Goal: Ask a question: Seek information or help from site administrators or community

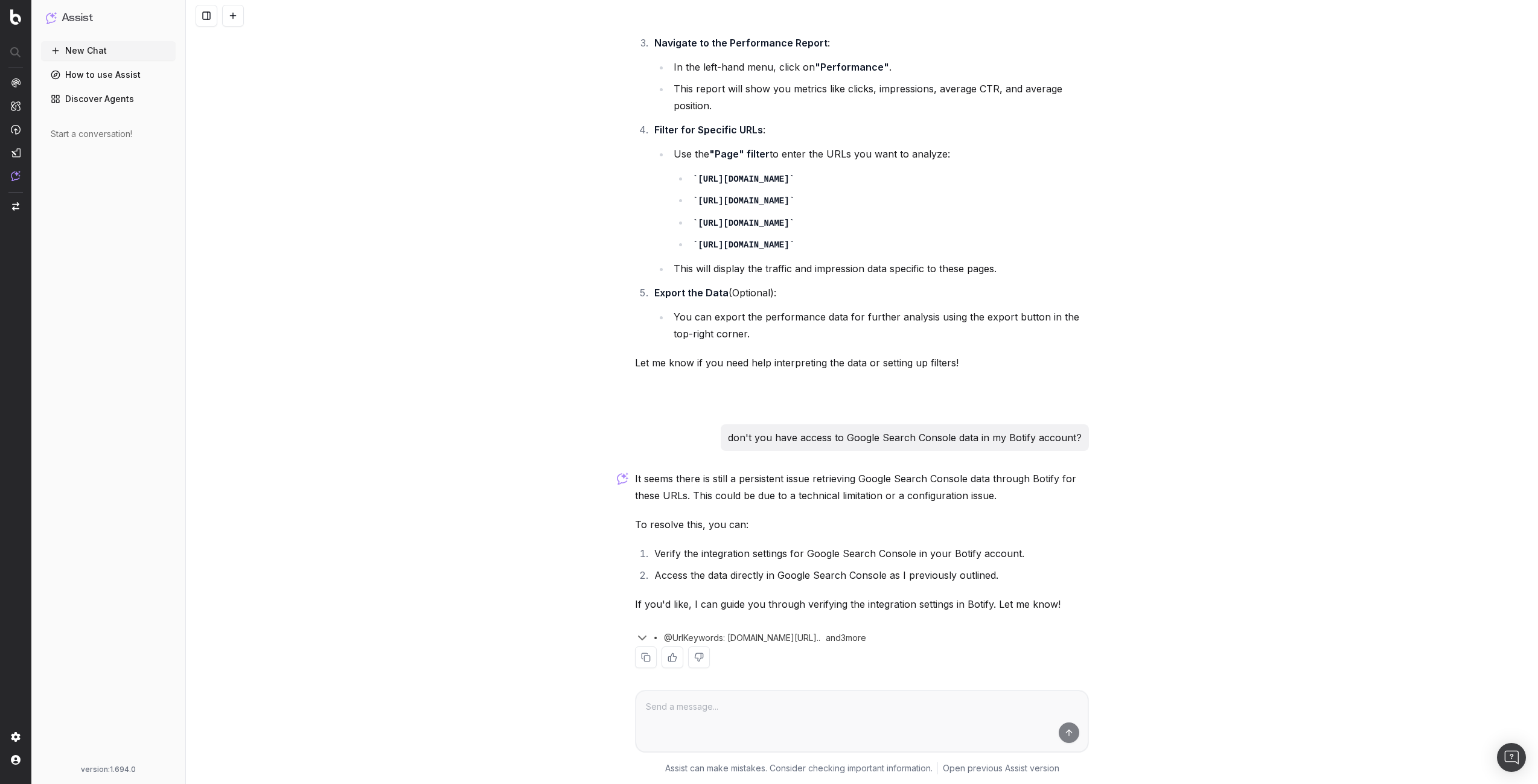
scroll to position [2342, 0]
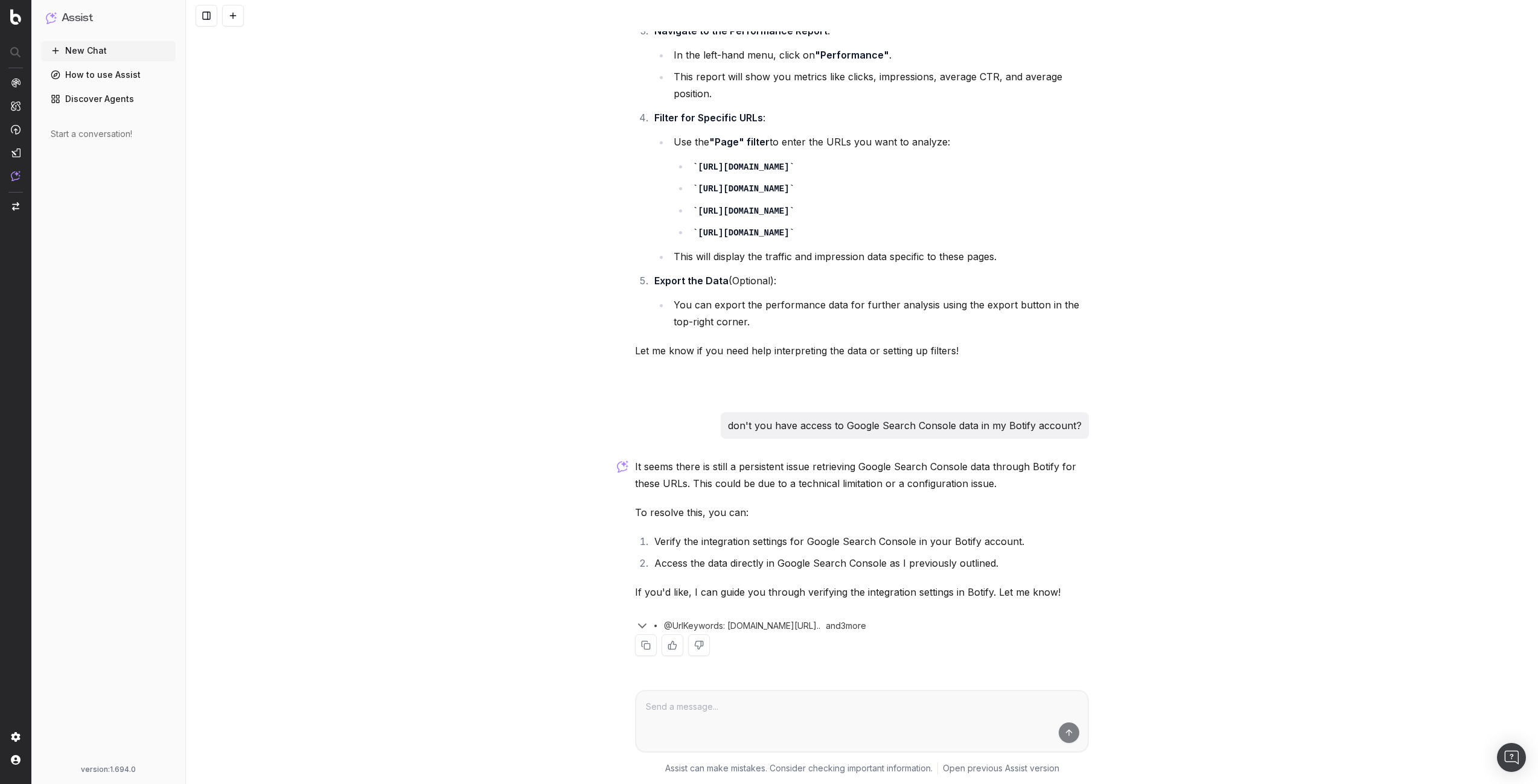
click at [649, 624] on icon at bounding box center [655, 626] width 14 height 14
click at [639, 625] on icon "button" at bounding box center [642, 626] width 7 height 3
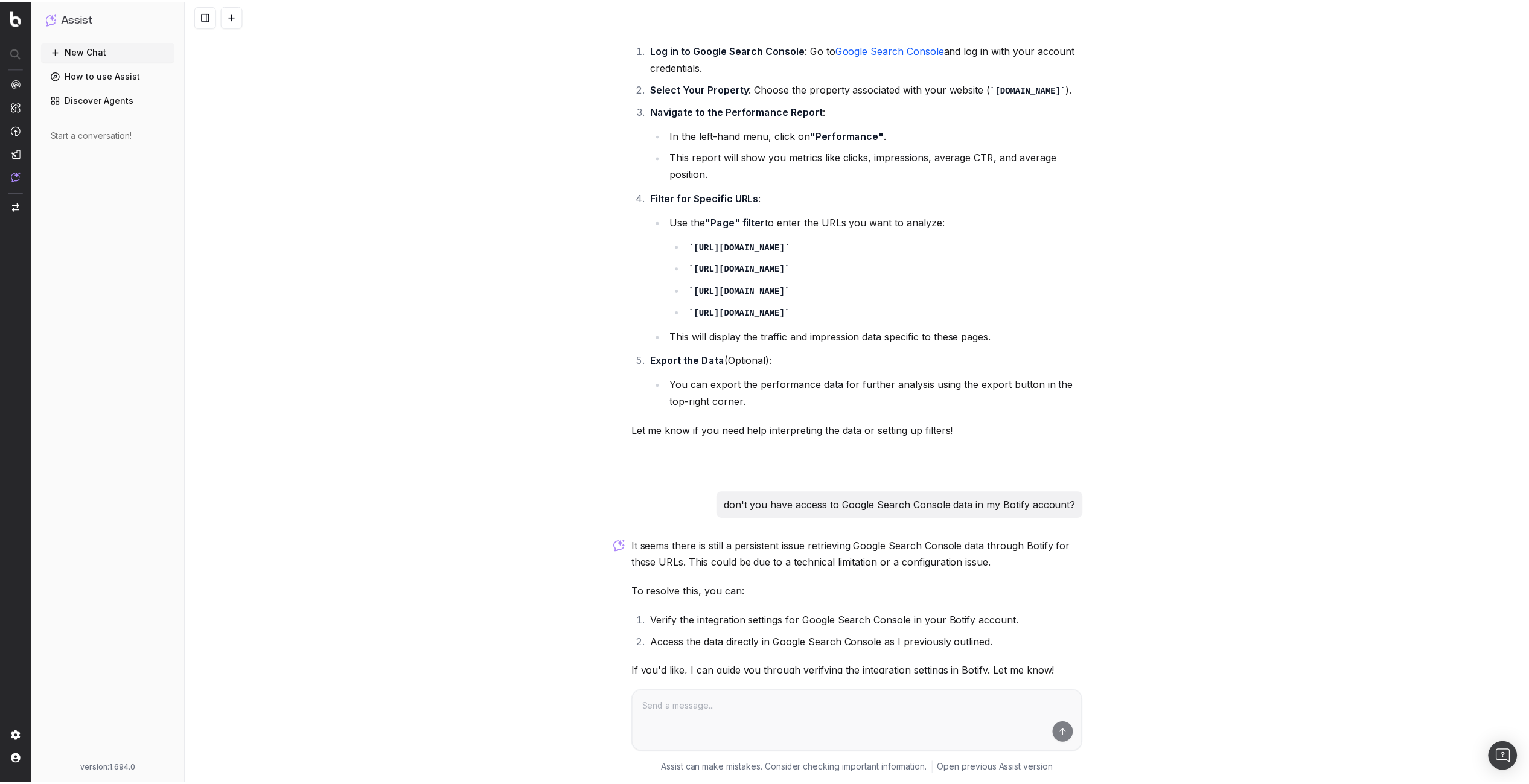
scroll to position [2407, 0]
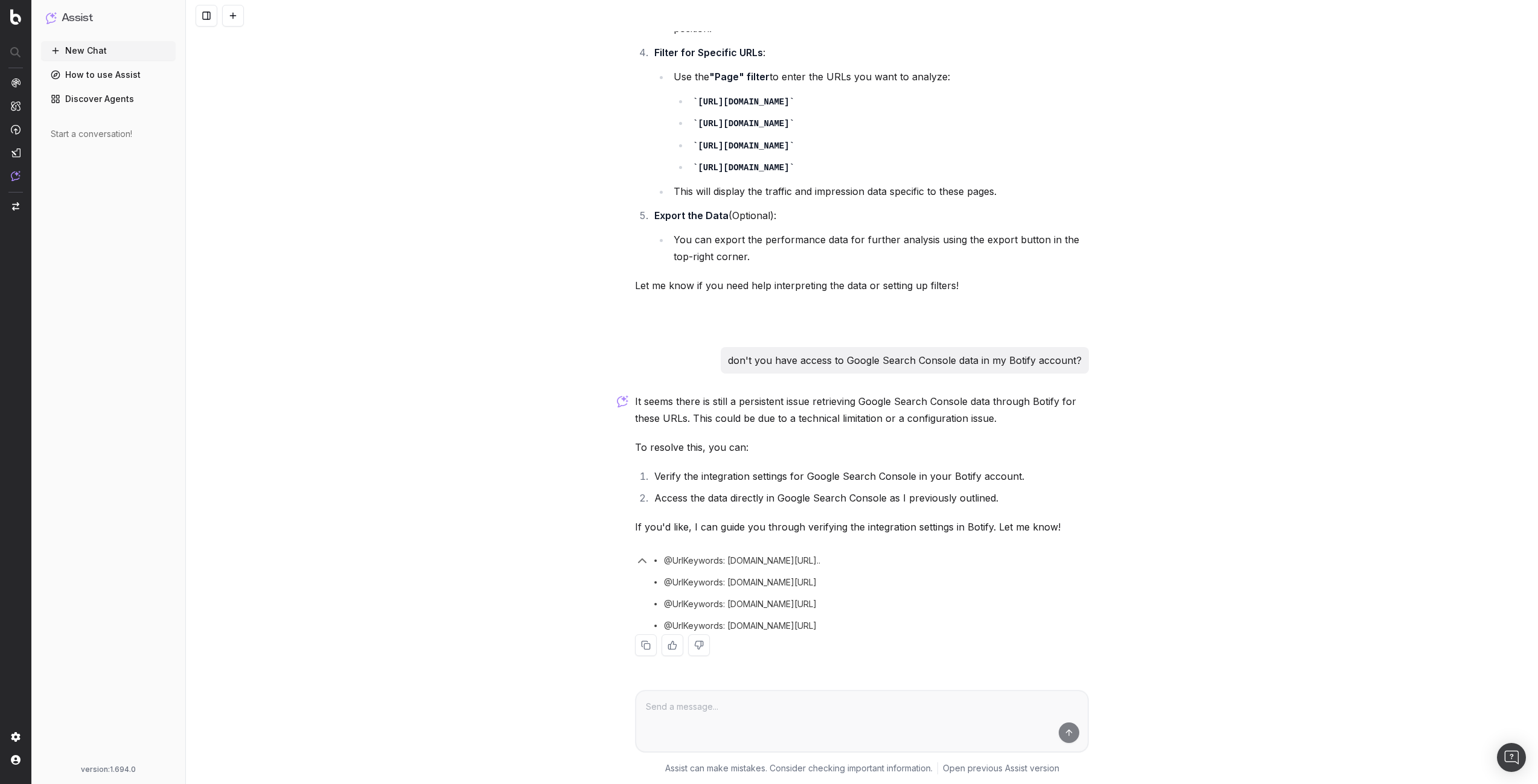
drag, startPoint x: 470, startPoint y: 477, endPoint x: 426, endPoint y: 505, distance: 52.2
click at [426, 505] on div "what are the title tags for pages dealing with CEMA on our site It seems there …" at bounding box center [862, 392] width 1352 height 784
click at [124, 95] on link "Discover Agents" at bounding box center [109, 98] width 135 height 20
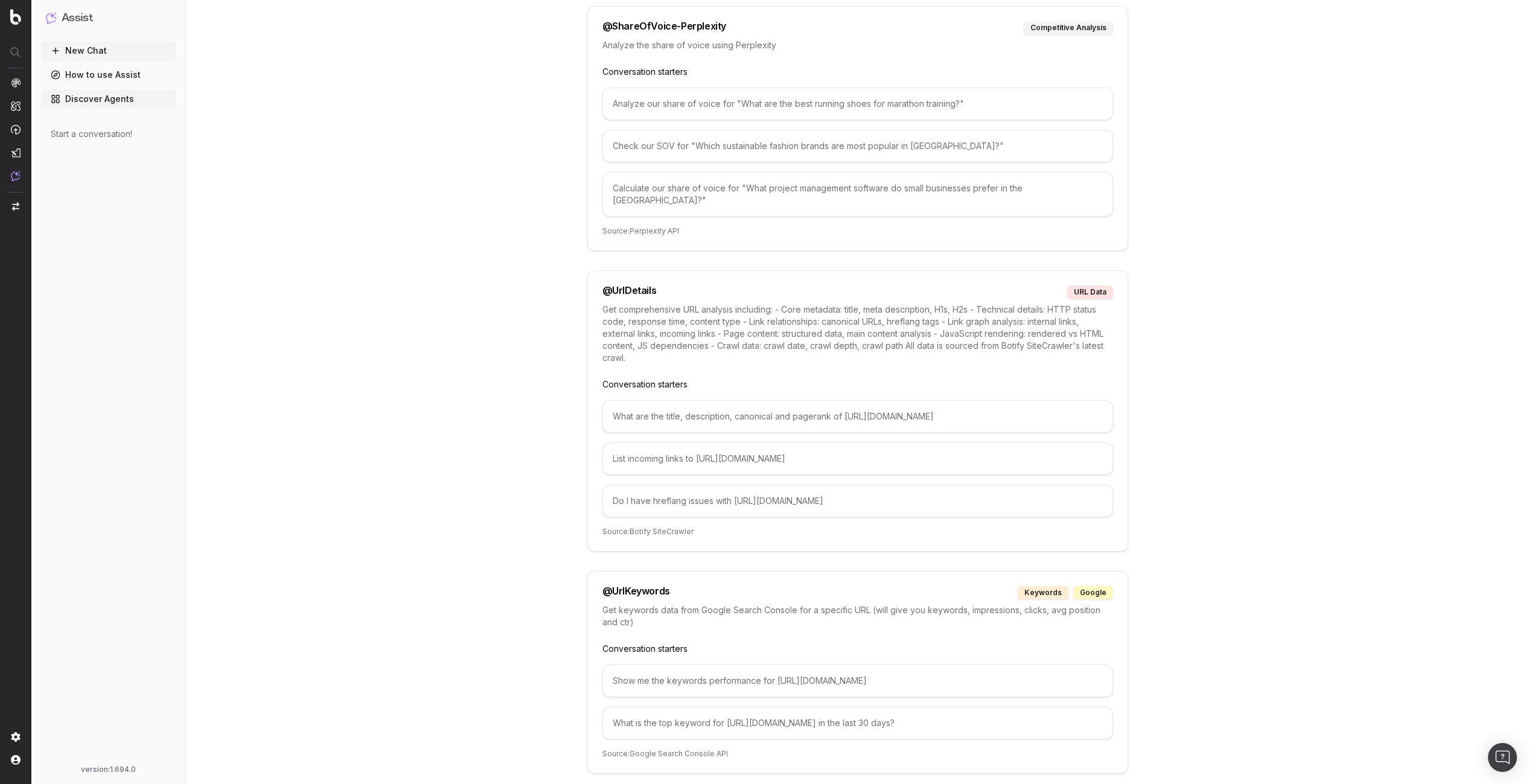
scroll to position [6269, 0]
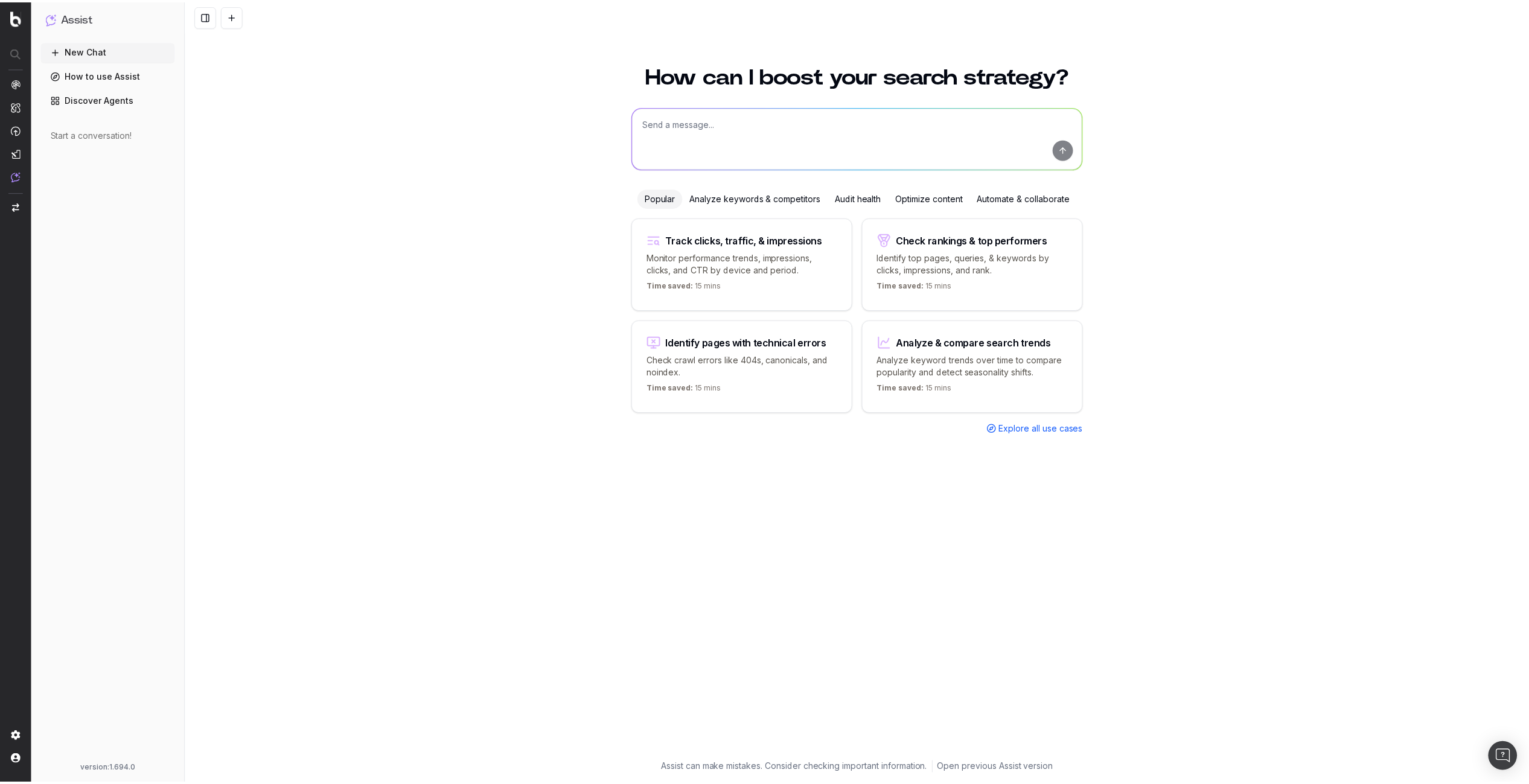
scroll to position [6269, 0]
drag, startPoint x: 371, startPoint y: 477, endPoint x: 343, endPoint y: 473, distance: 28.3
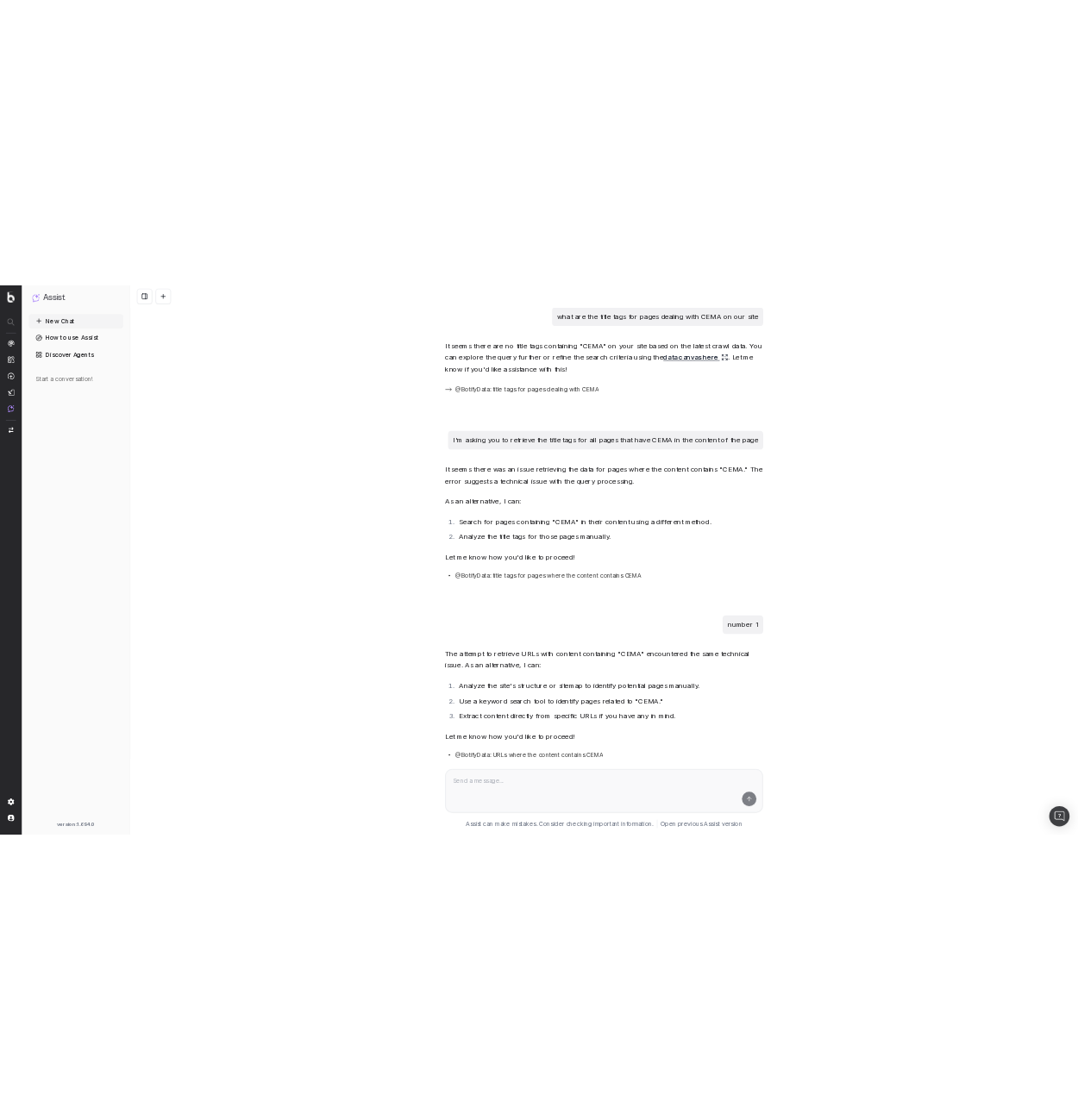
scroll to position [3346, 0]
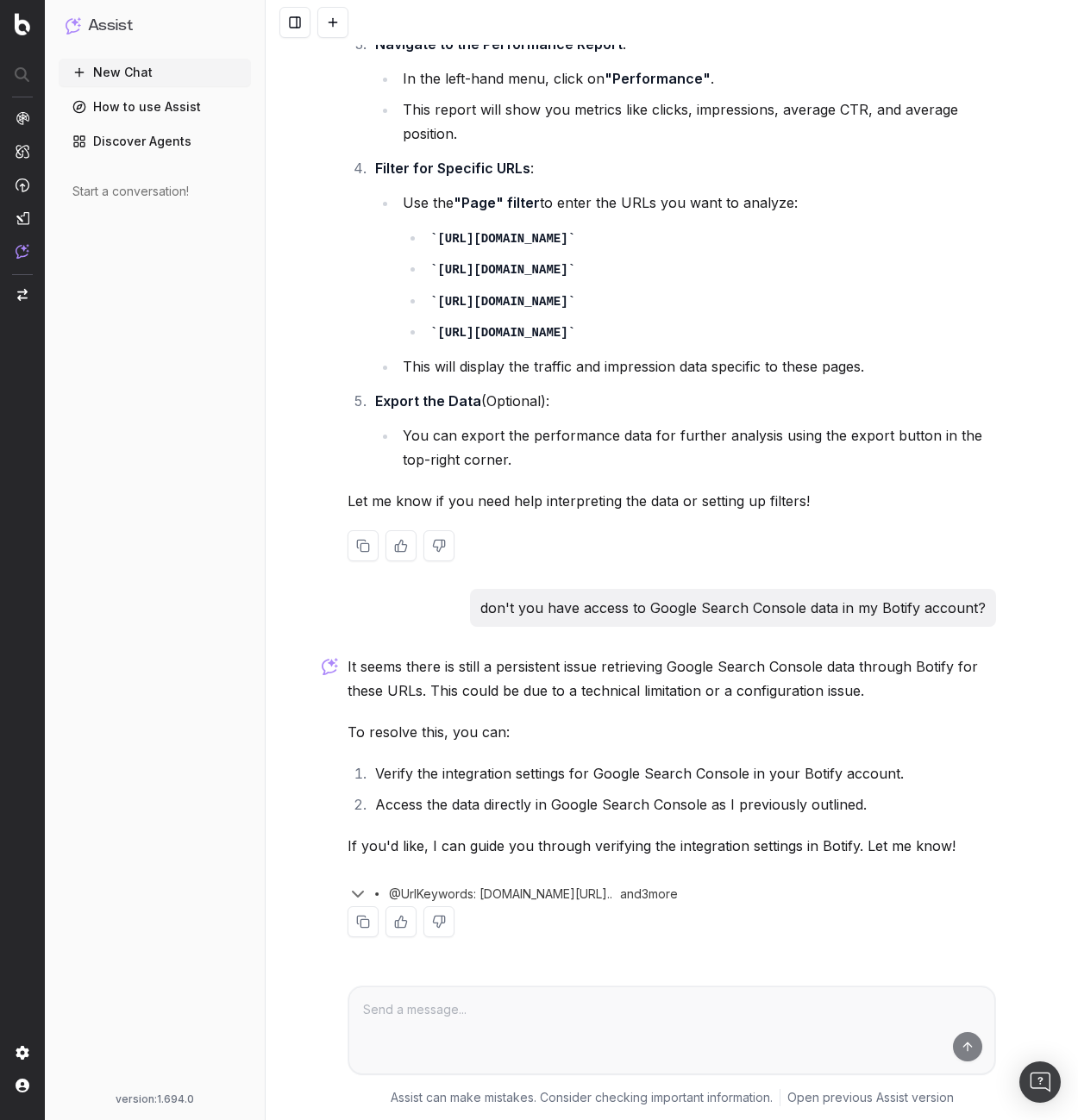
click at [575, 335] on code "[URL][DOMAIN_NAME]" at bounding box center [503, 332] width 145 height 13
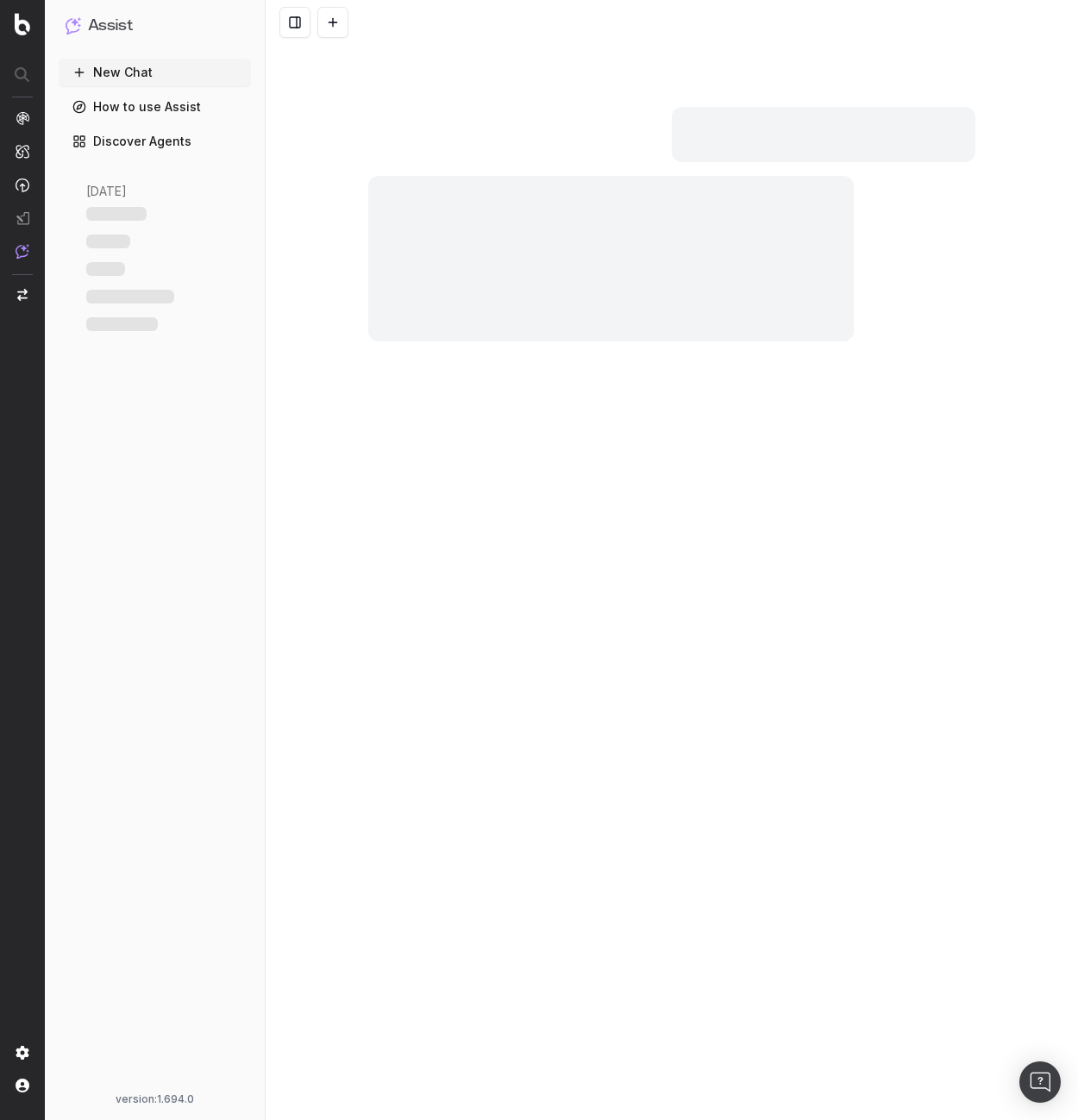
scroll to position [3346, 0]
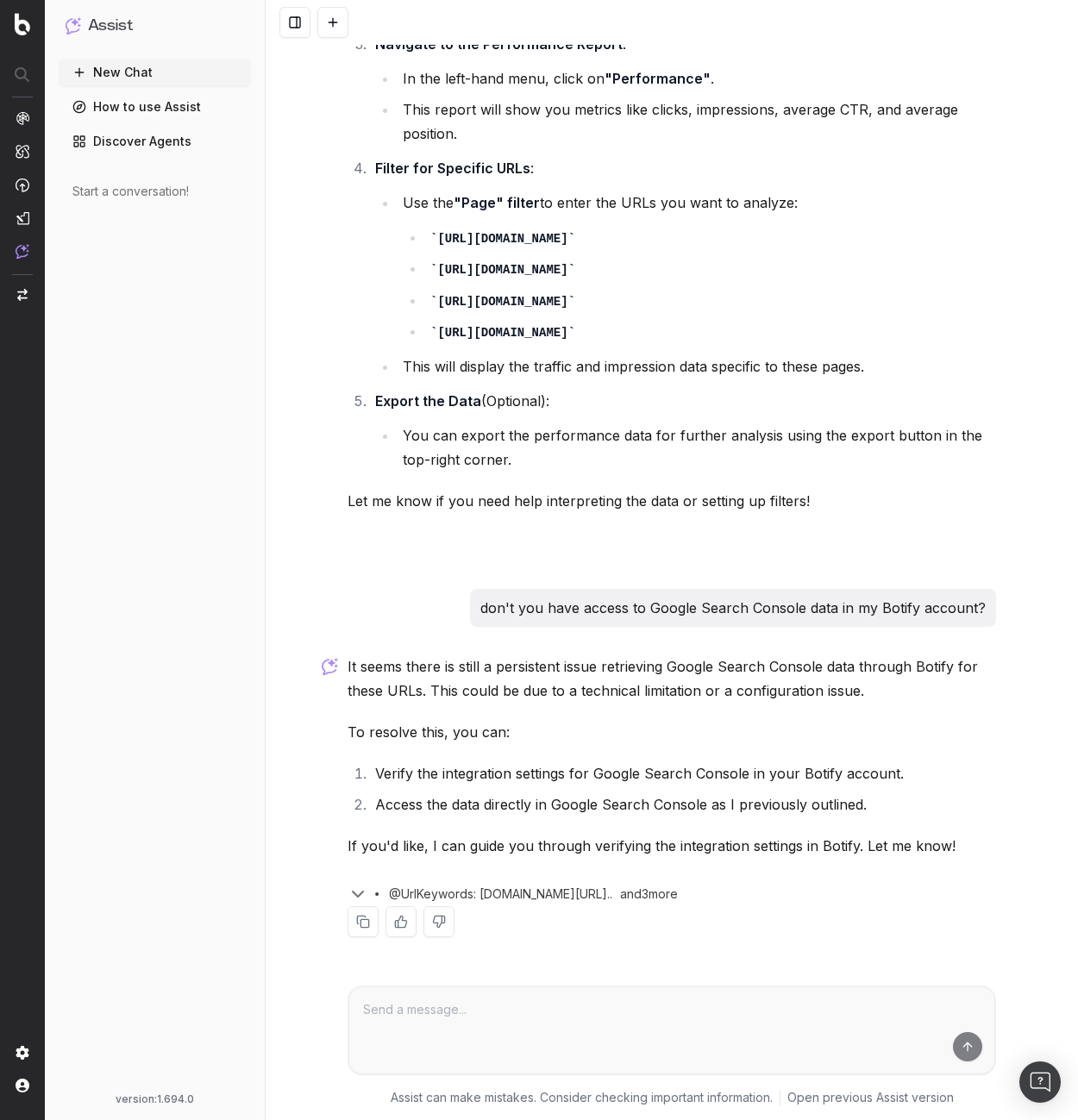
click at [354, 891] on icon "button" at bounding box center [357, 894] width 20 height 20
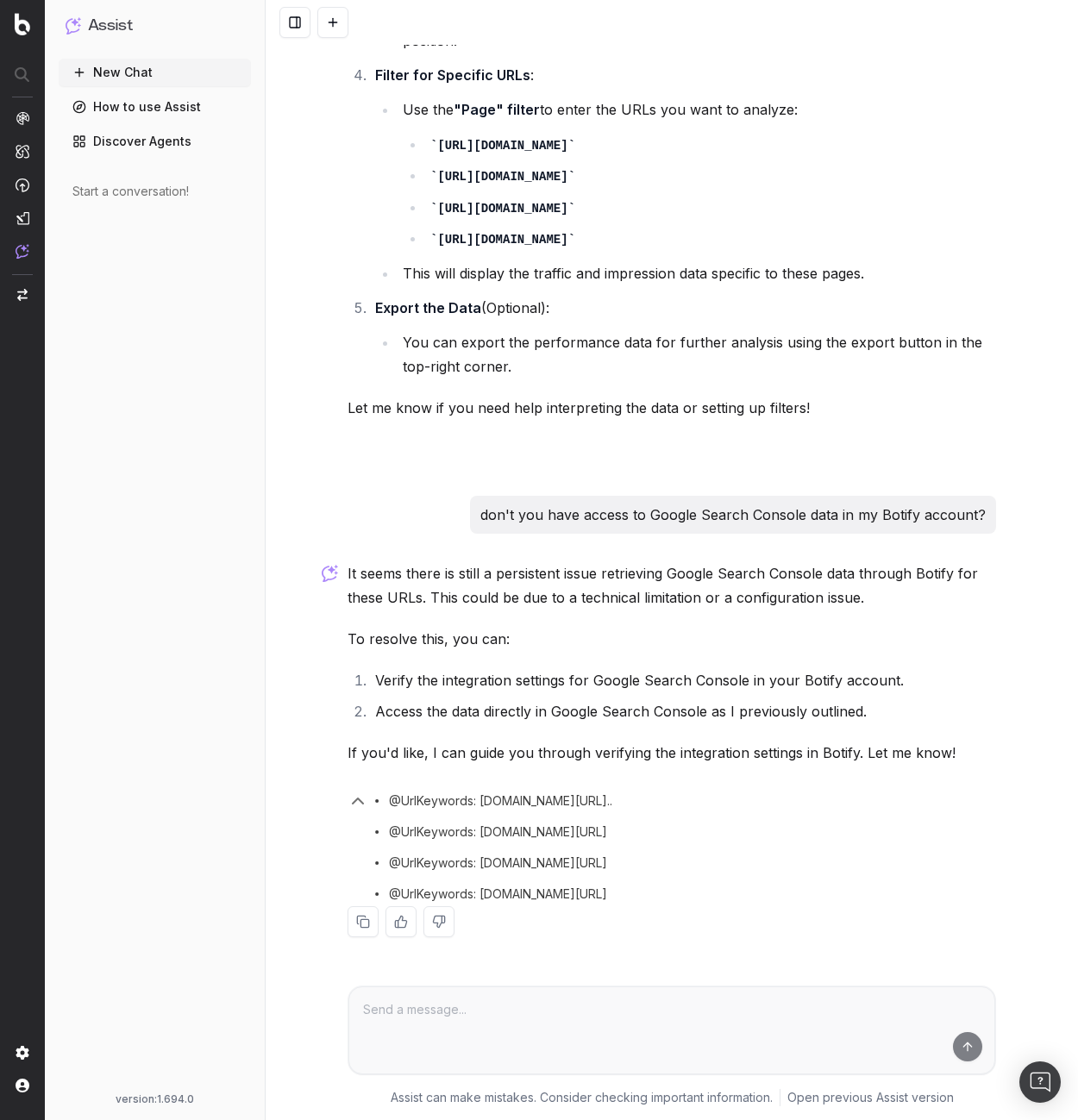
click at [531, 795] on span "@UrlKeywords: [DOMAIN_NAME][URL].." at bounding box center [501, 801] width 223 height 17
copy span "classaction"
click at [414, 804] on span "@UrlKeywords: [DOMAIN_NAME][URL].." at bounding box center [501, 801] width 223 height 17
click at [415, 803] on span "@UrlKeywords: [DOMAIN_NAME][URL].." at bounding box center [501, 801] width 223 height 17
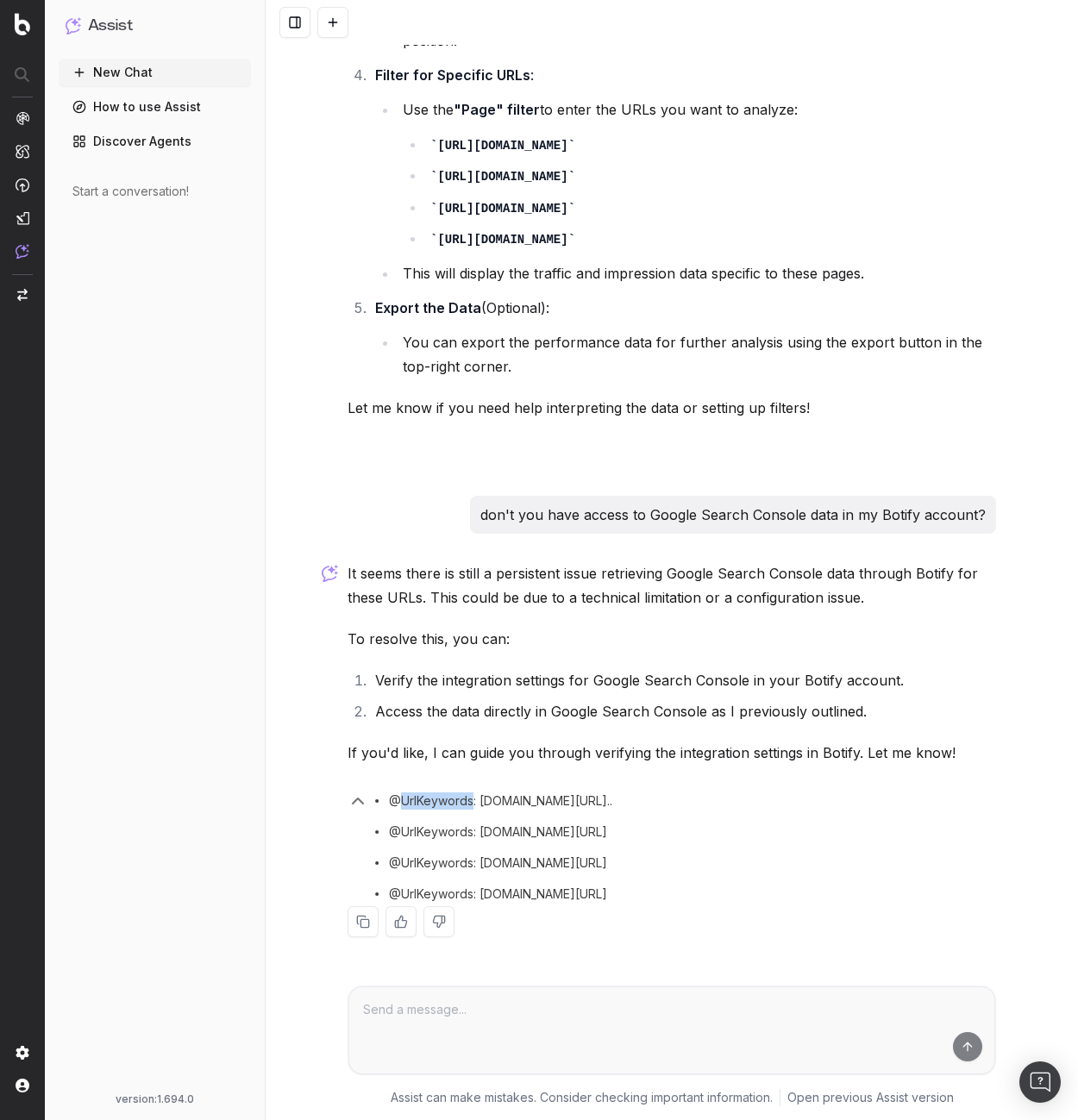
copy span "UrlKeywords"
click at [613, 803] on span "@UrlKeywords: [DOMAIN_NAME][URL].." at bounding box center [501, 801] width 223 height 17
drag, startPoint x: 777, startPoint y: 836, endPoint x: 387, endPoint y: 836, distance: 390.0
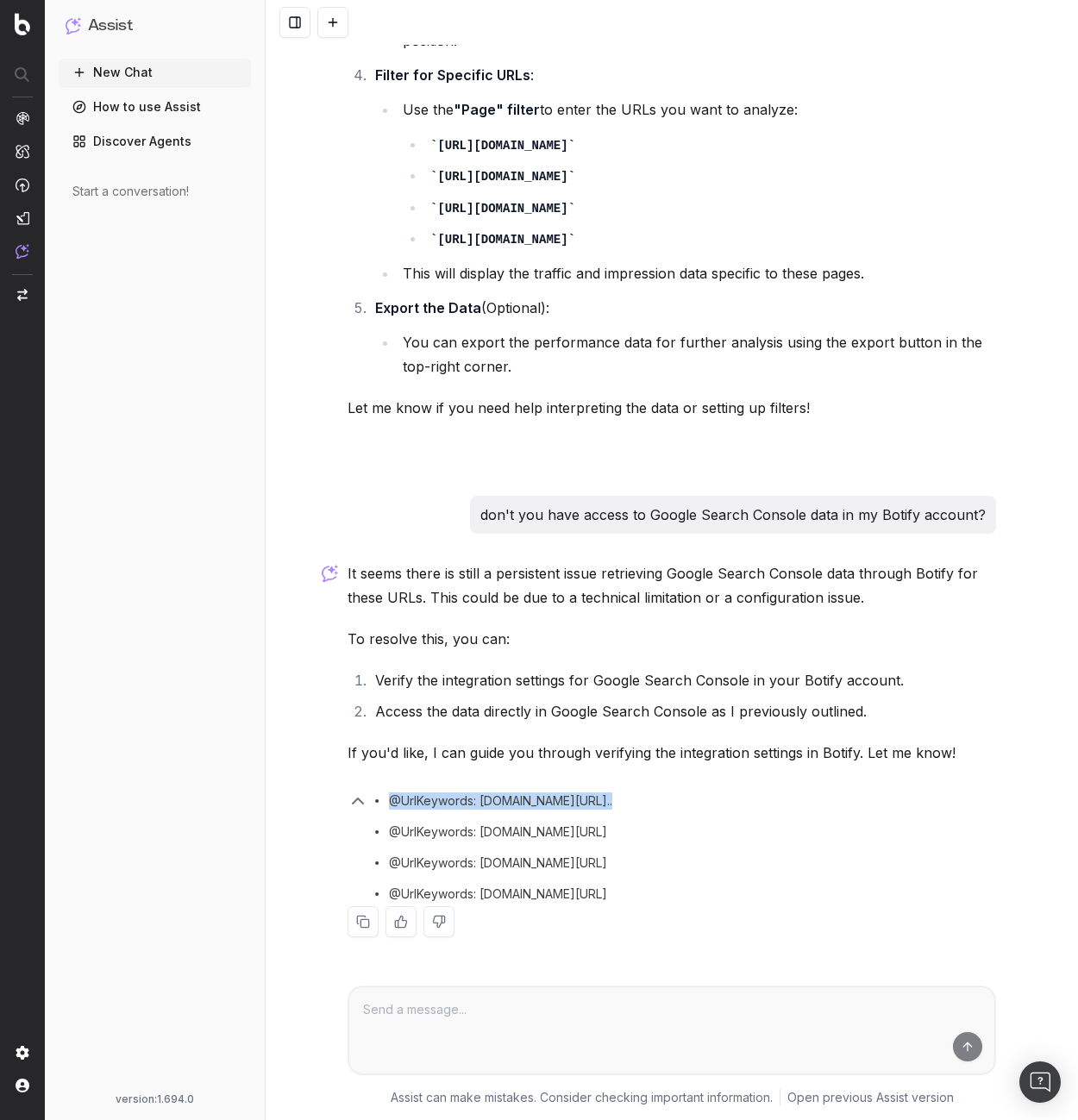
click at [387, 836] on div "@UrlKeywords: www.classaction.org/laseraway-fake-sales-lawsuits" at bounding box center [682, 832] width 628 height 17
copy span "@UrlKeywords: www.classaction.org/laseraway-fake-sales-lawsuits"
click at [323, 23] on button at bounding box center [332, 22] width 31 height 31
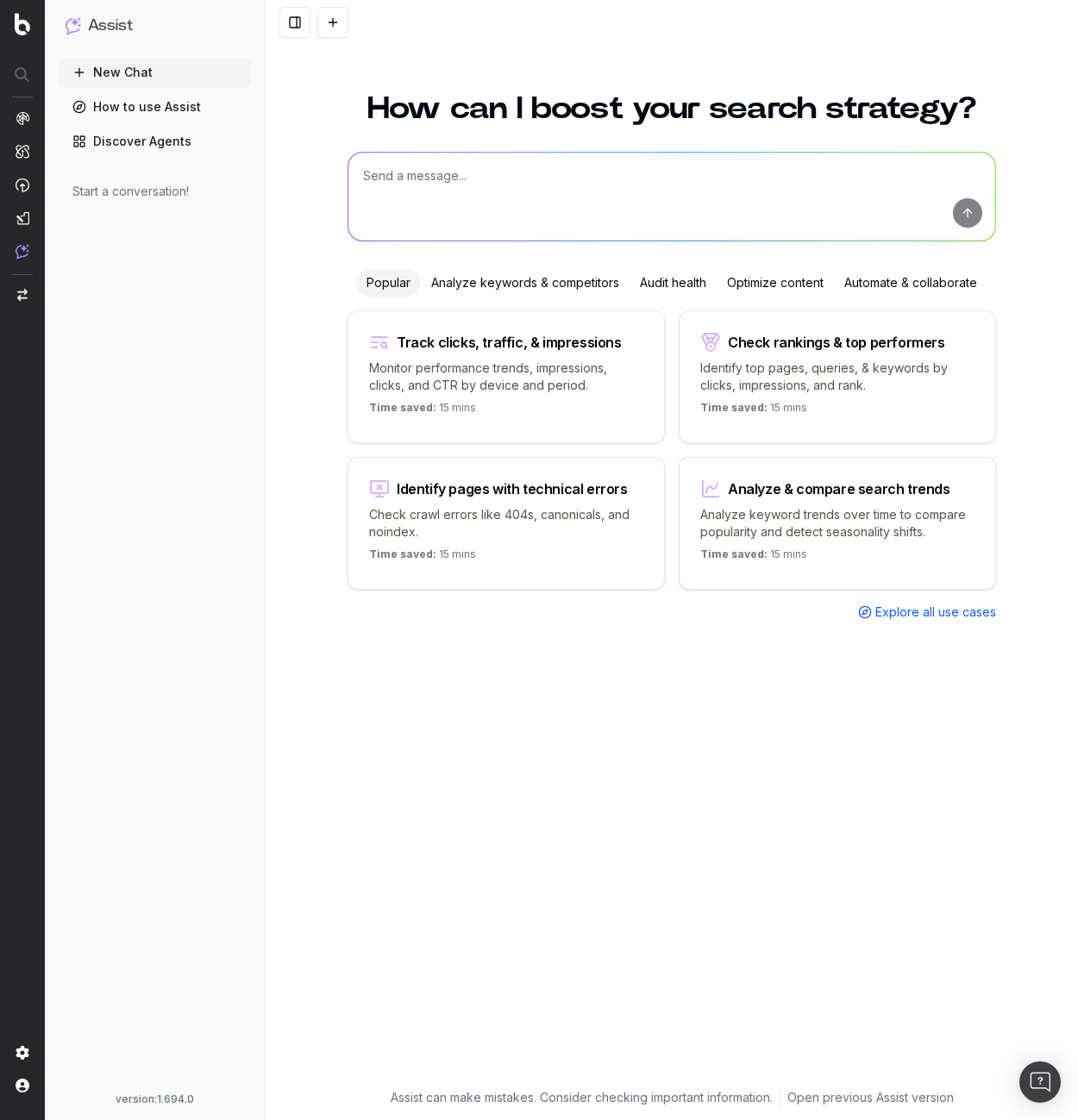
click at [463, 191] on textarea at bounding box center [671, 195] width 646 height 88
paste textarea "@UrlKeywords: www.classaction.org/laseraway-fake-sales-lawsuits"
type textarea "@UrlKeywords: www.classaction.org/laseraway-fake-sales-lawsuits"
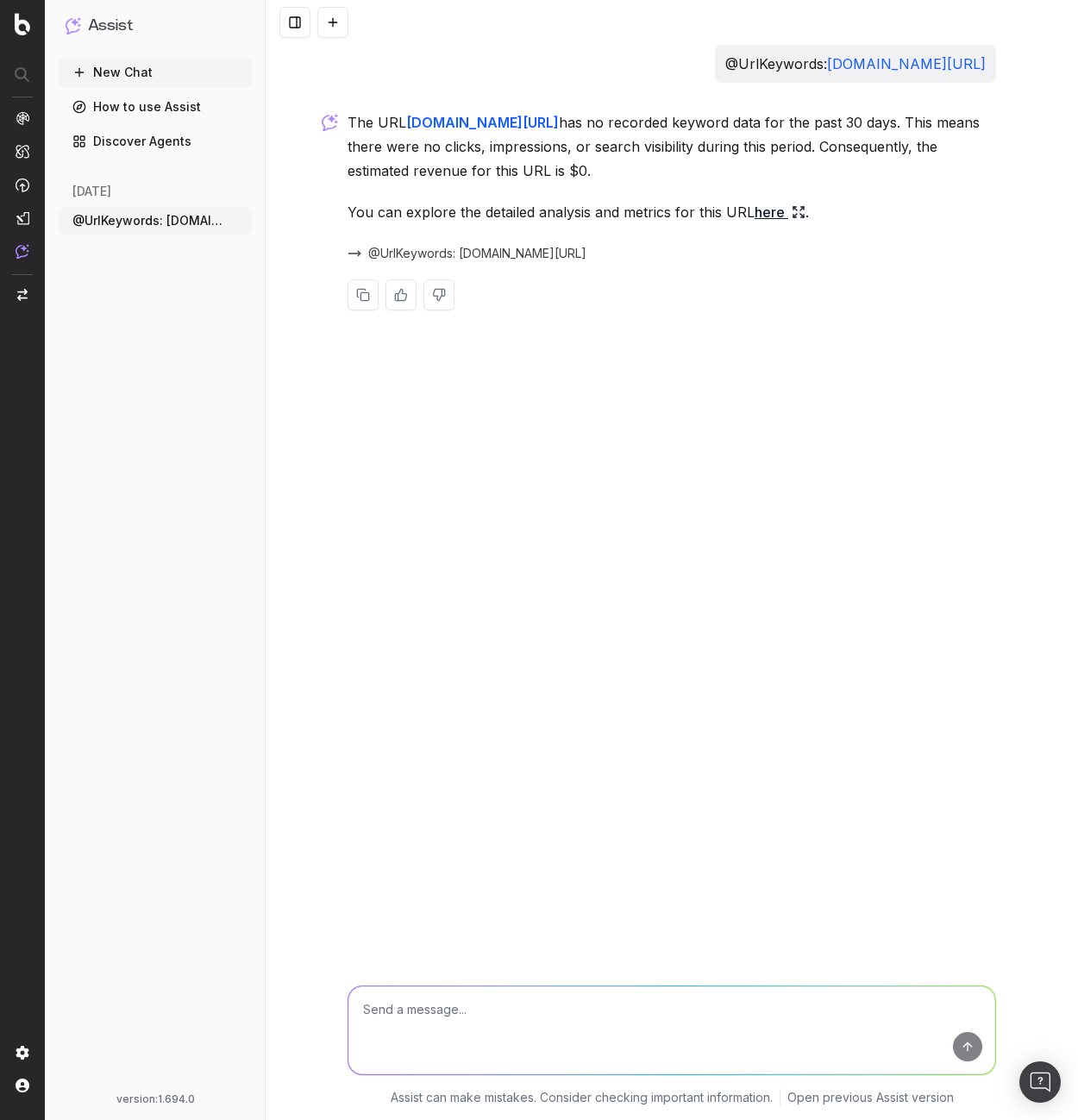
click at [587, 249] on span "@UrlKeywords: www.classaction.org/laseraway-fake-sales-lawsuits" at bounding box center [477, 253] width 218 height 17
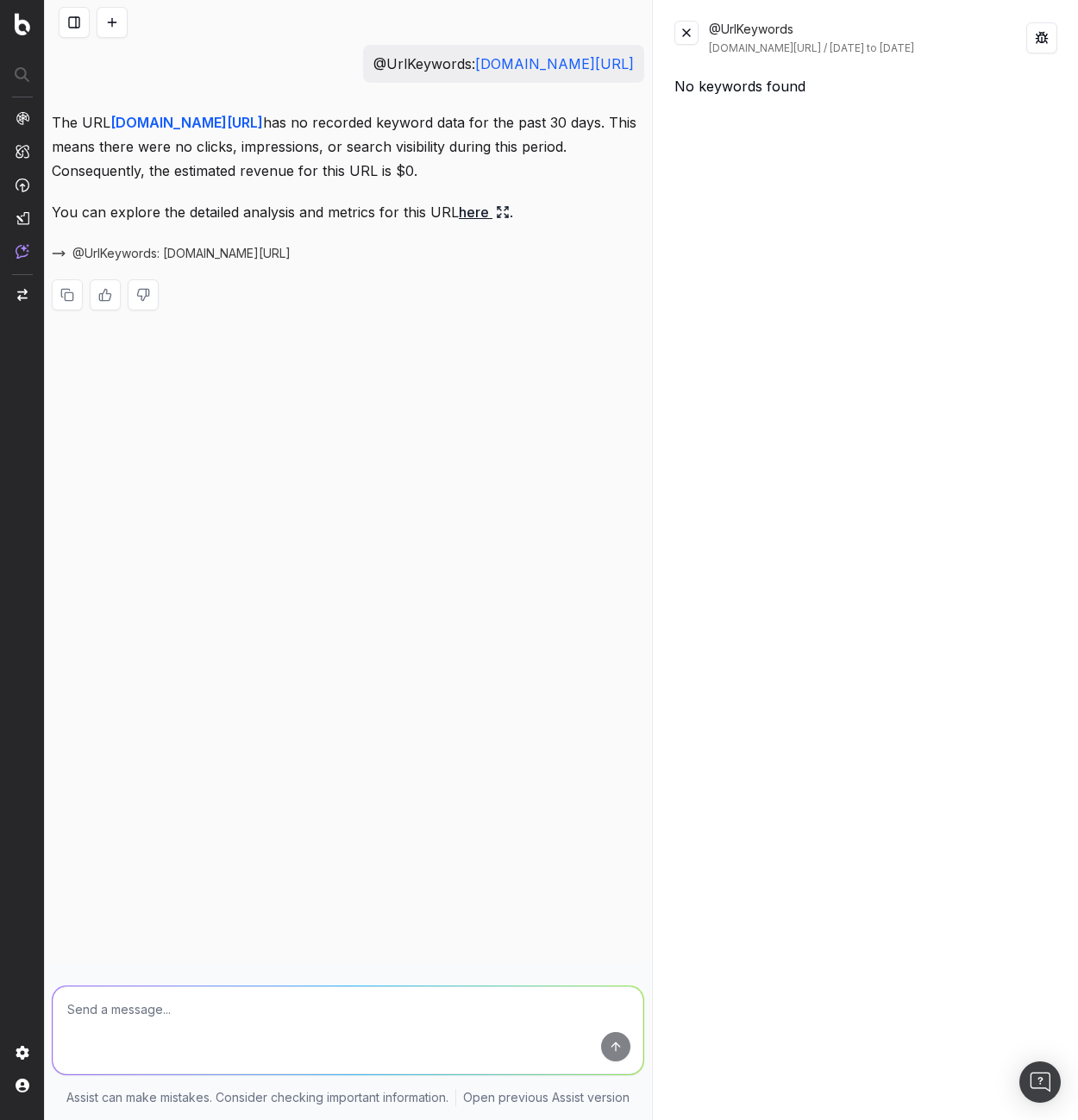
click at [687, 35] on button at bounding box center [686, 32] width 24 height 24
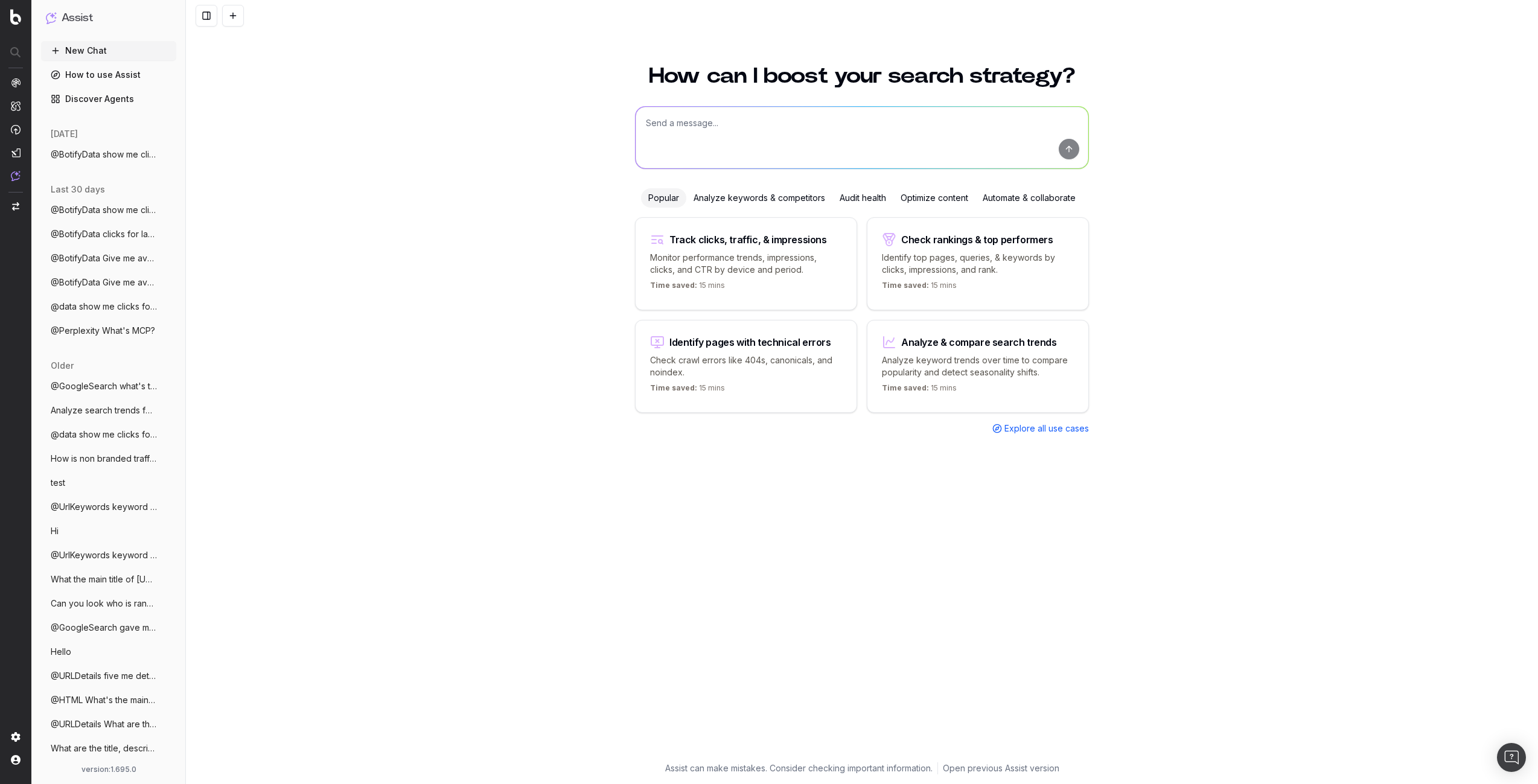
click at [100, 214] on span "@BotifyData show me clicks and CTR data" at bounding box center [104, 210] width 107 height 12
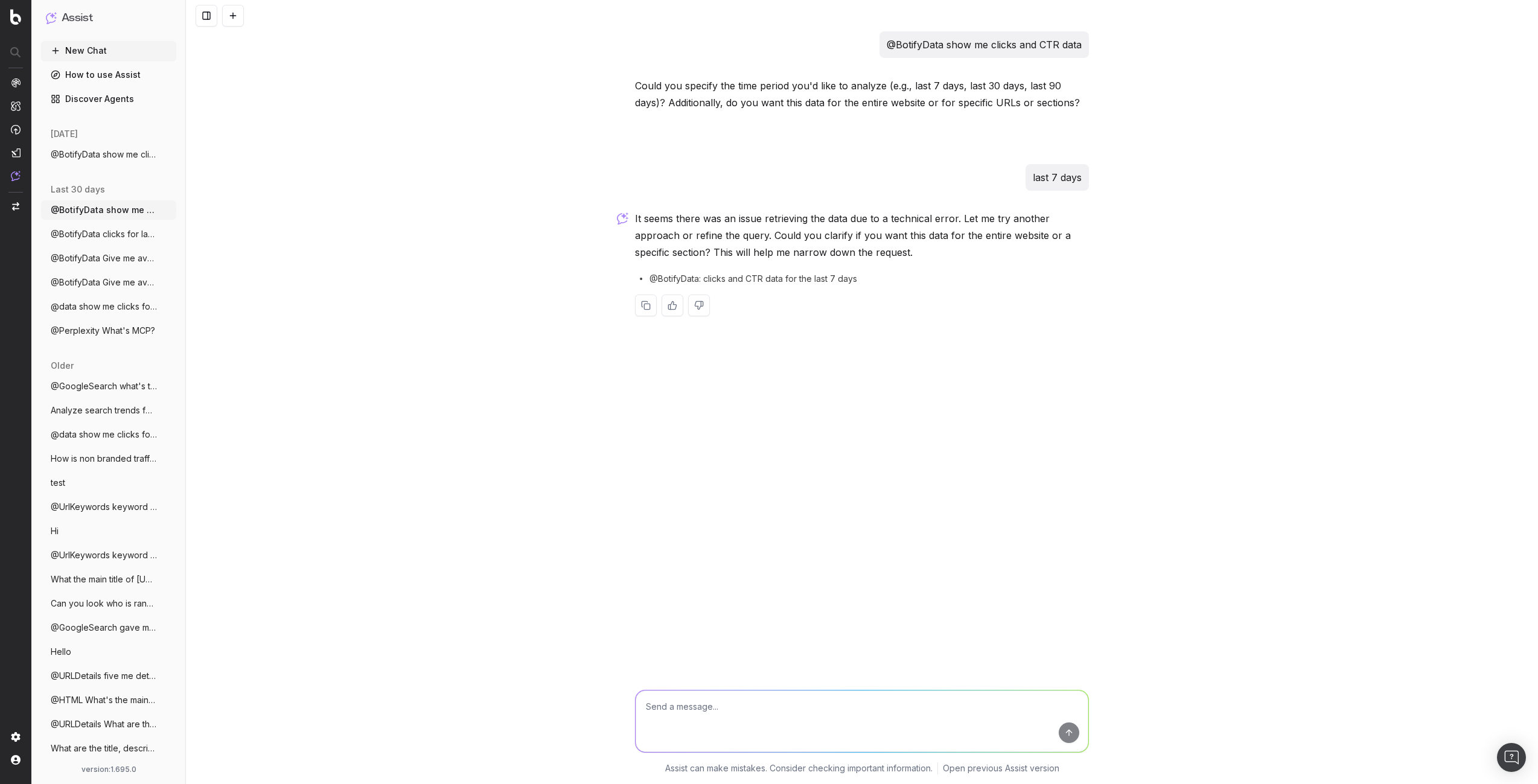
click at [80, 234] on span "@BotifyData clicks for last 7 days" at bounding box center [104, 234] width 107 height 12
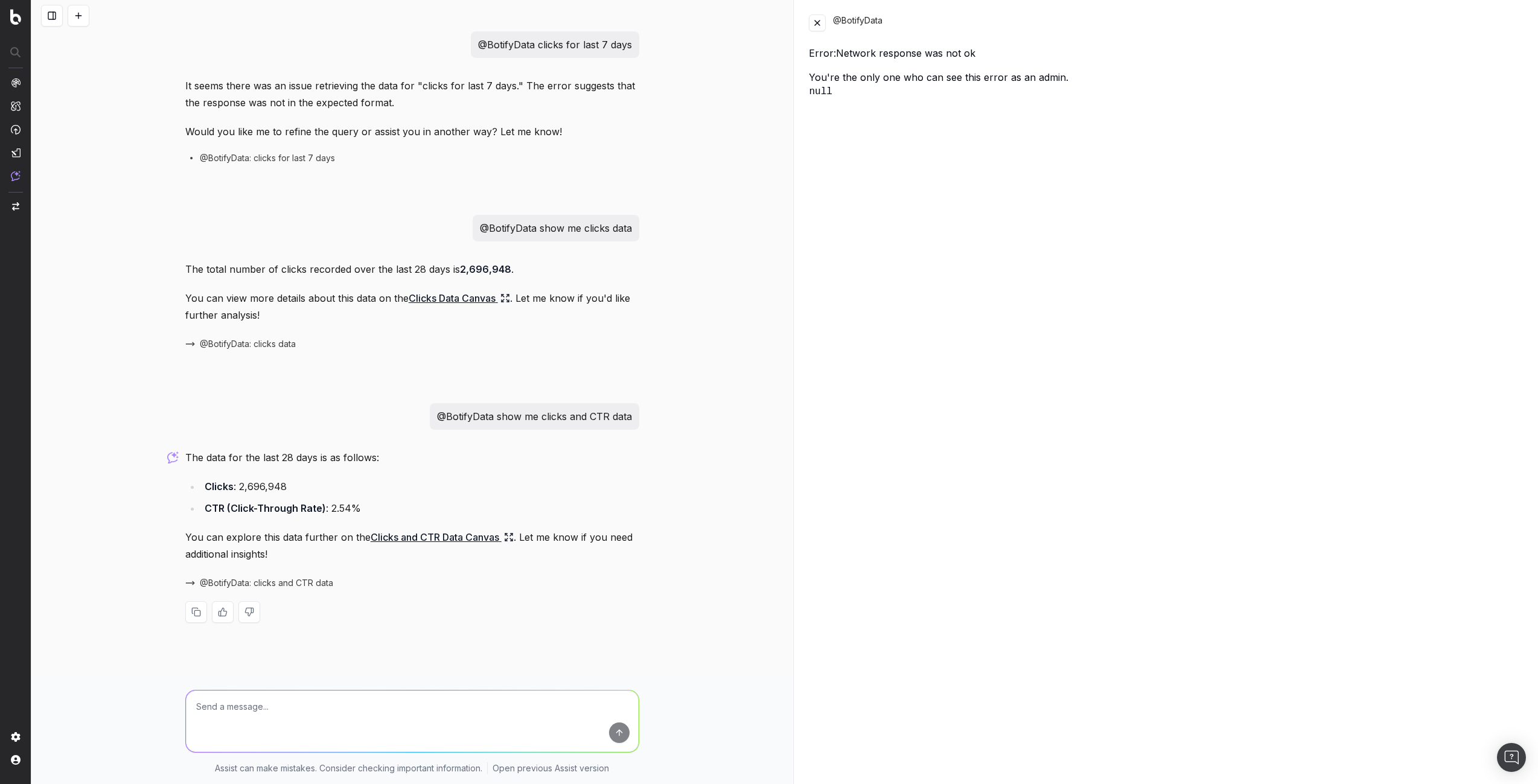
click at [258, 582] on span "@BotifyData: clicks and CTR data" at bounding box center [266, 583] width 134 height 12
drag, startPoint x: 517, startPoint y: 412, endPoint x: 502, endPoint y: 384, distance: 31.8
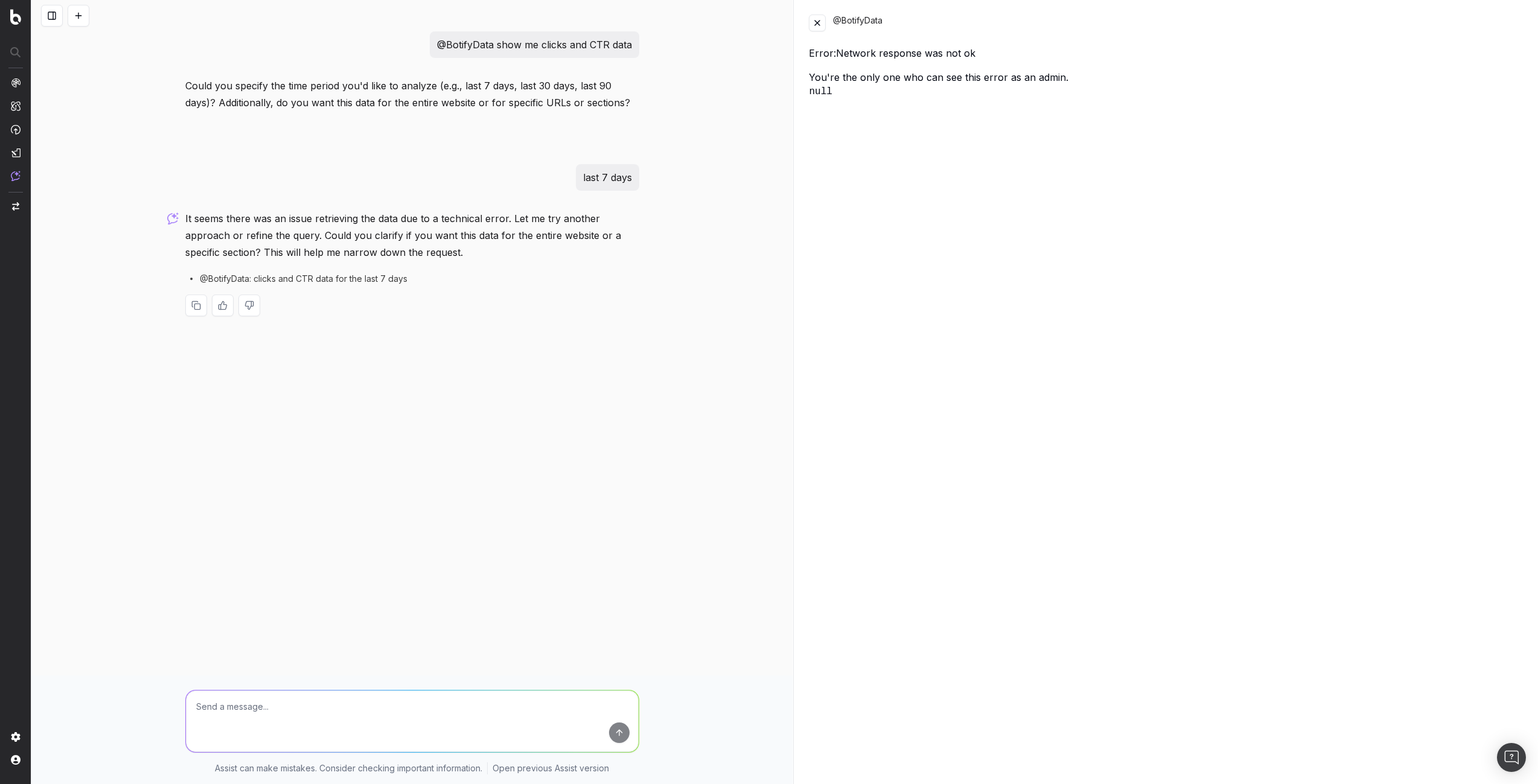
click at [76, 10] on button at bounding box center [78, 16] width 22 height 22
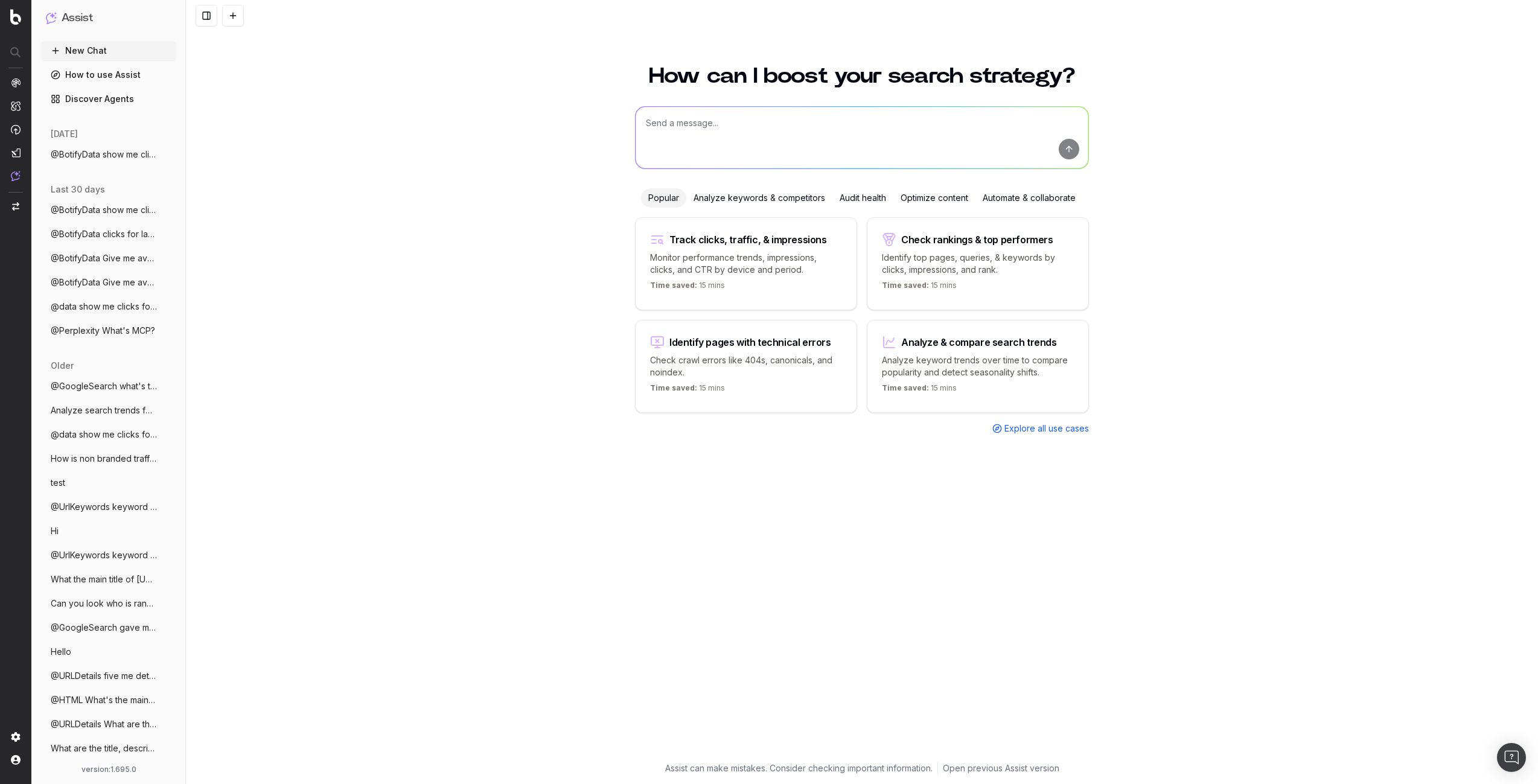
click at [712, 124] on textarea at bounding box center [862, 137] width 452 height 61
type textarea "@BotifyData clicks last 7 days"
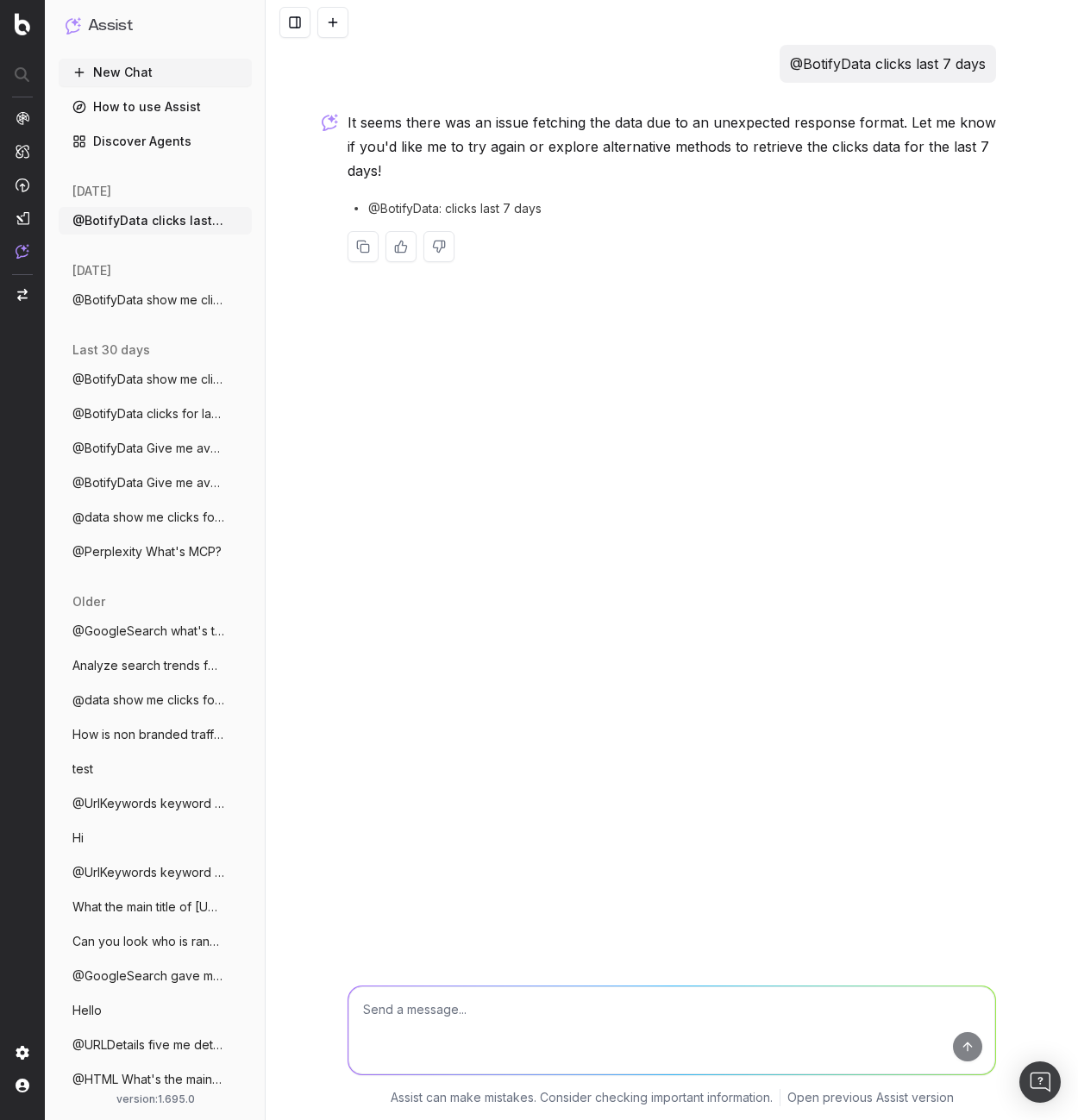
click at [659, 1041] on textarea at bounding box center [671, 1029] width 646 height 88
click at [155, 130] on link "Discover Agents" at bounding box center [155, 141] width 194 height 28
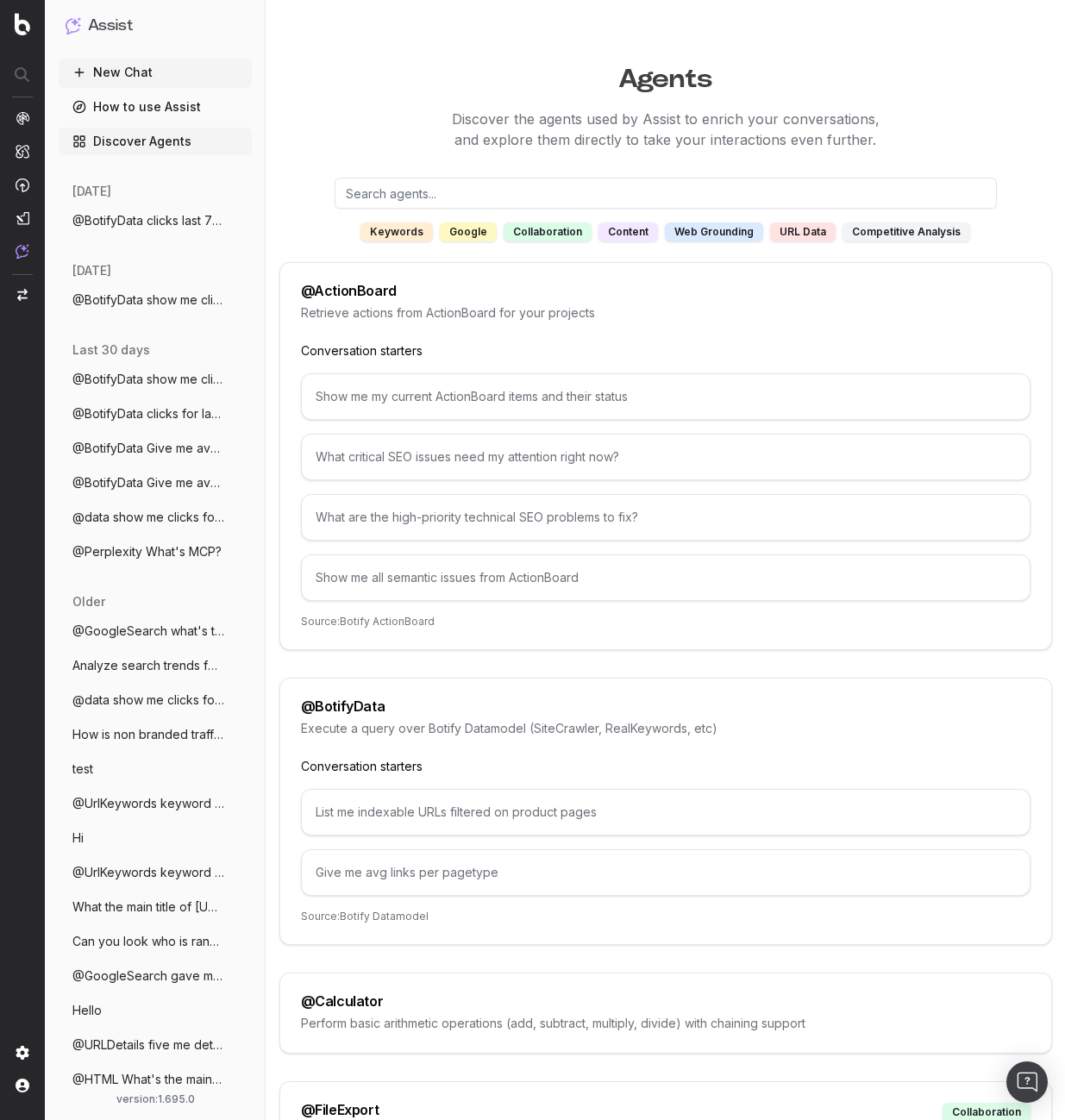
click at [431, 819] on div "List me indexable URLs filtered on product pages" at bounding box center [664, 812] width 729 height 46
click at [440, 807] on div "List me indexable URLs filtered on product pages" at bounding box center [664, 812] width 729 height 46
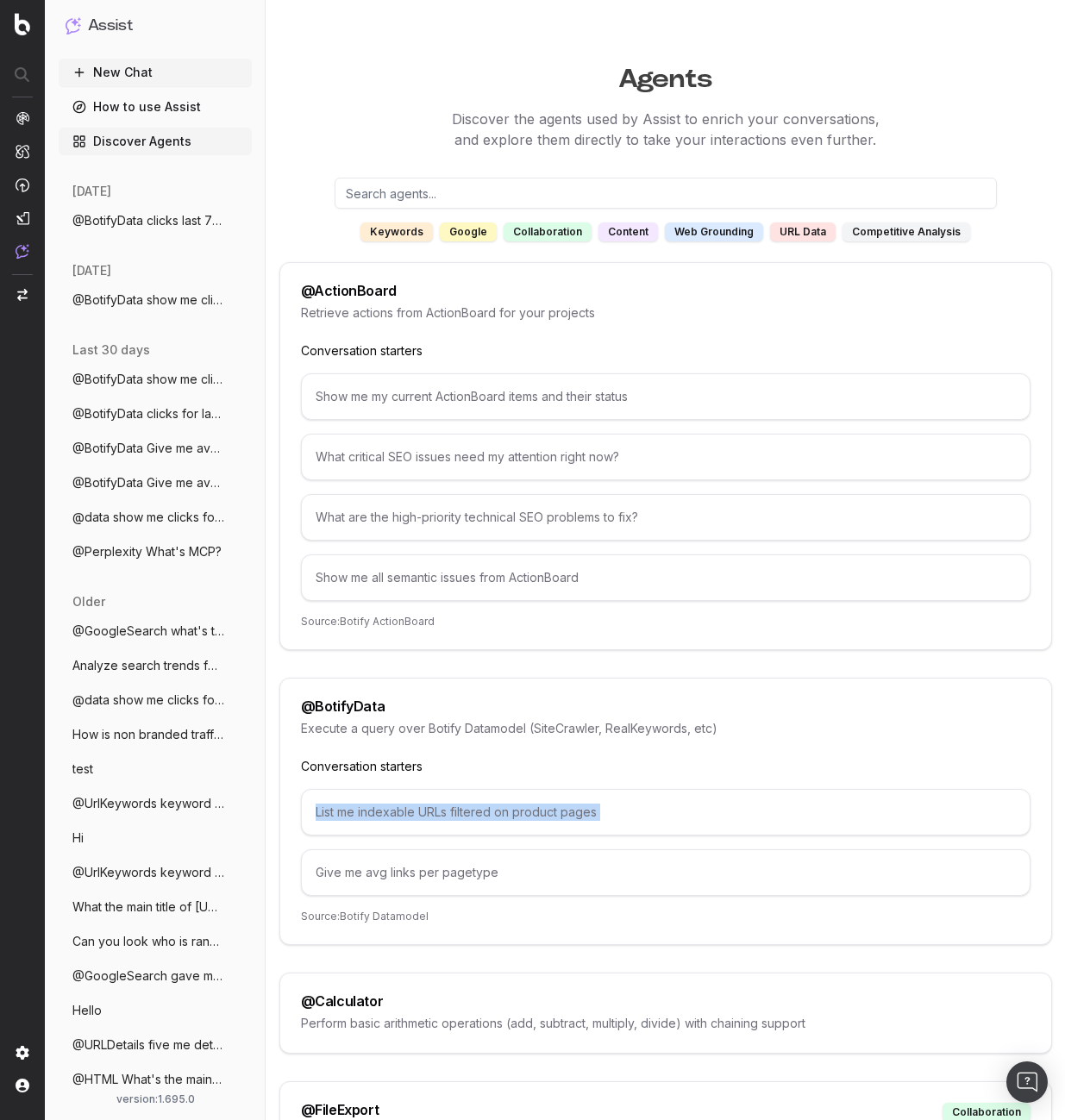
click at [171, 70] on button "New Chat" at bounding box center [155, 72] width 194 height 28
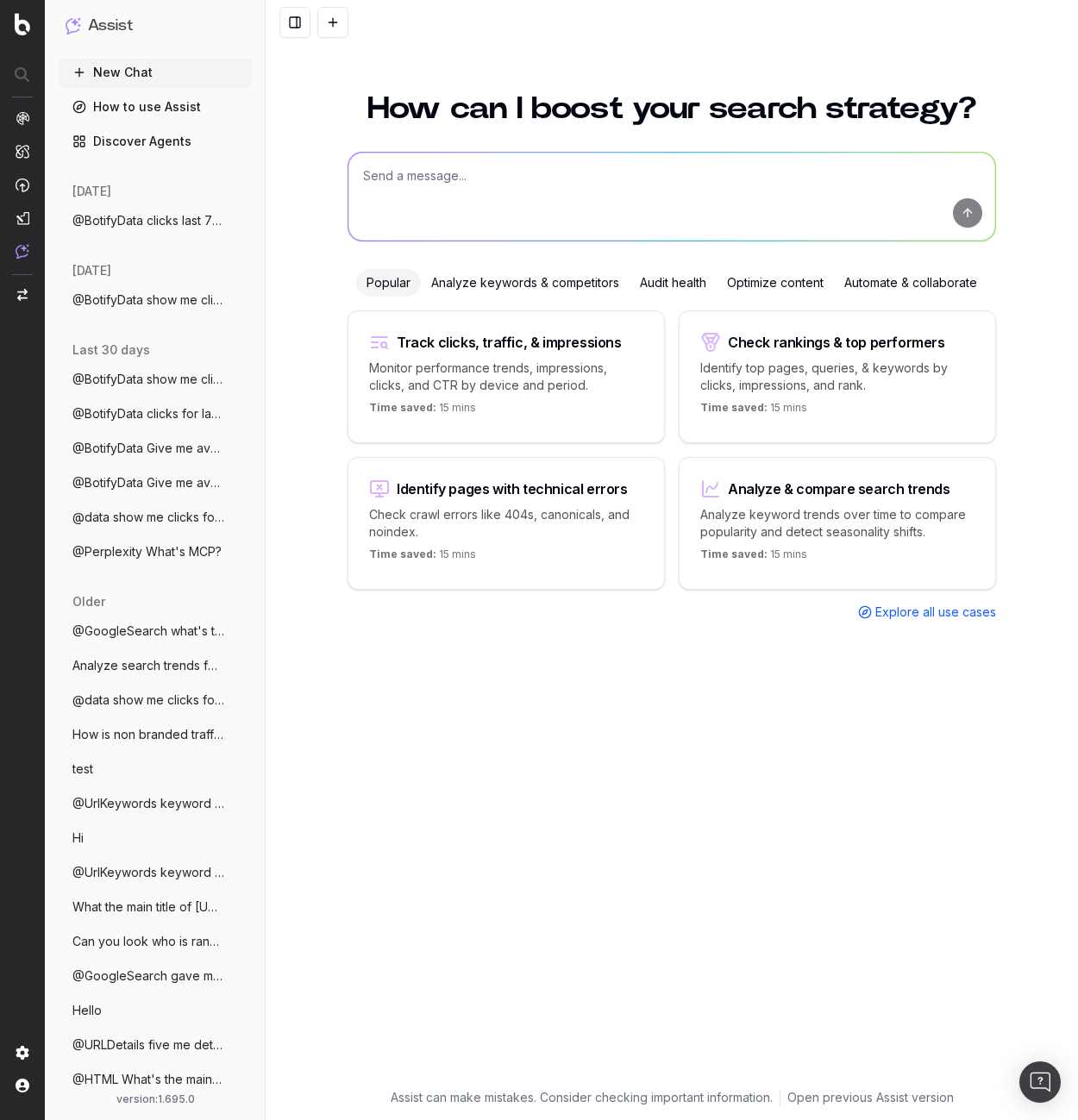
click at [489, 196] on textarea at bounding box center [671, 195] width 646 height 88
paste textarea "List me indexable URLs filtered on product pages"
type textarea "List me indexable URLs filtered on product pages"
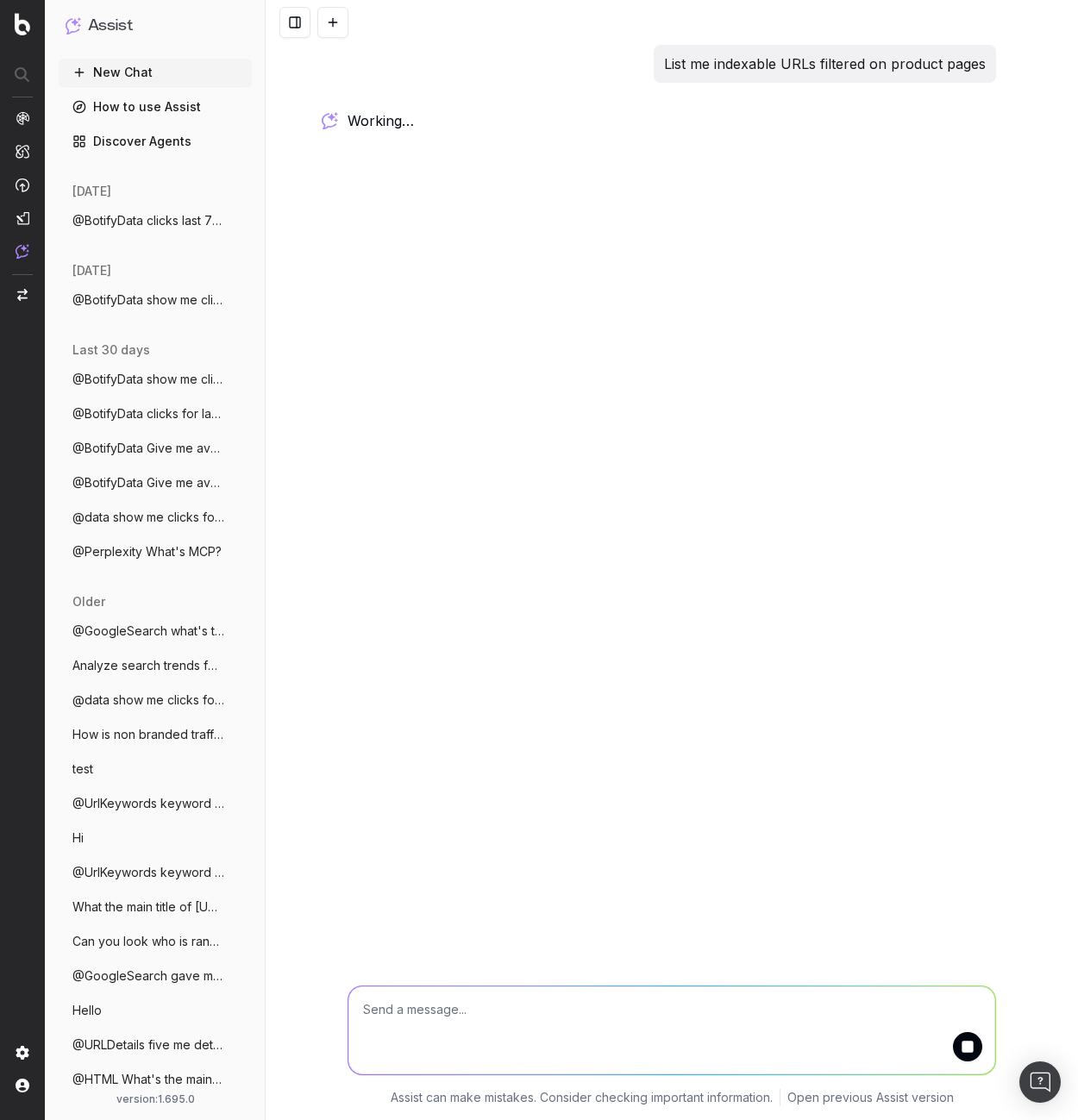
click at [455, 290] on div "List me indexable URLs filtered on product pages working … Assist can make mist…" at bounding box center [671, 560] width 812 height 1120
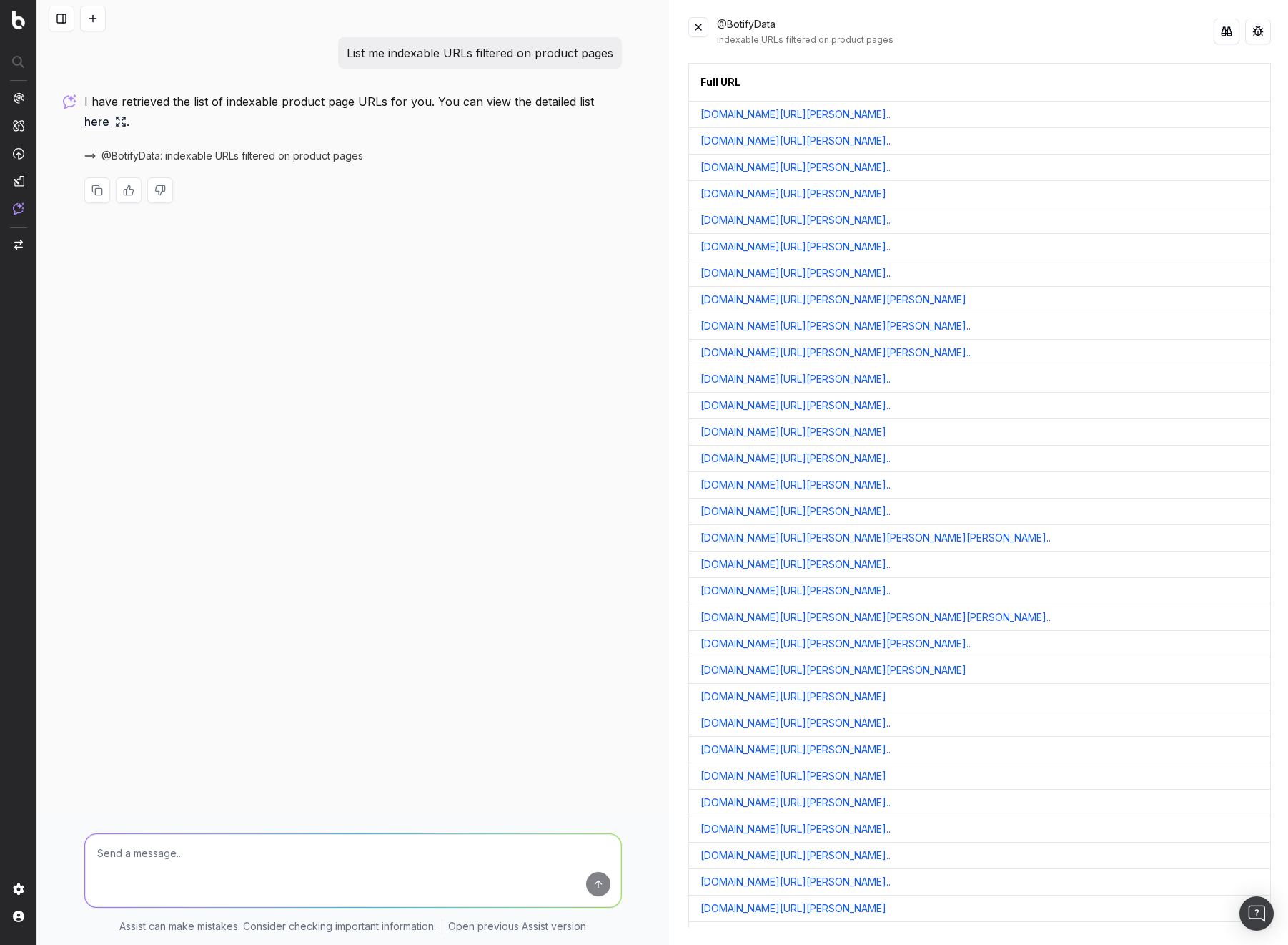
click at [222, 871] on textarea at bounding box center [353, 870] width 536 height 73
type textarea "@BotifyData clicks per url"
click at [701, 31] on button at bounding box center [698, 26] width 20 height 20
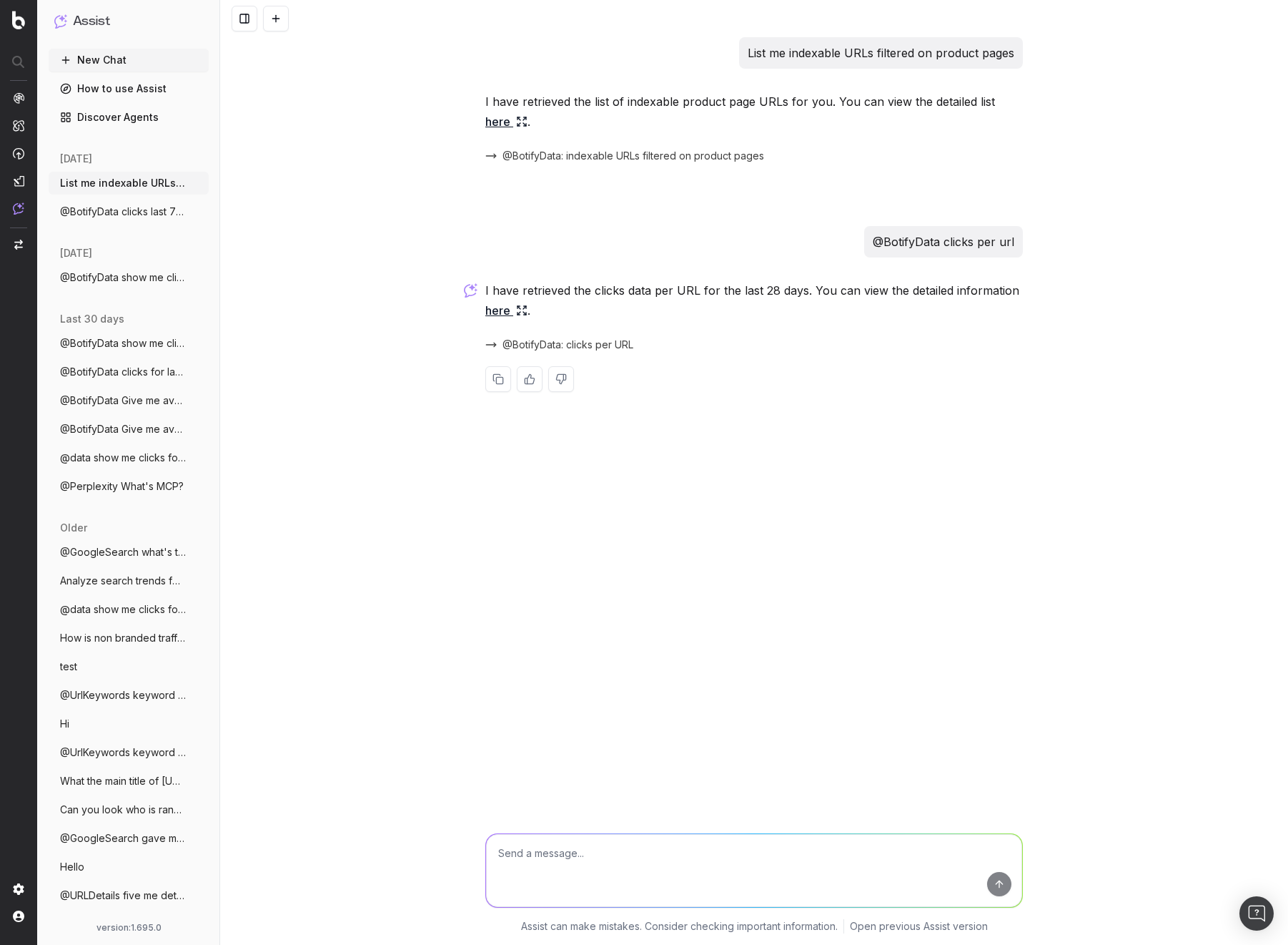
click at [569, 346] on span "@BotifyData: clicks per URL" at bounding box center [568, 345] width 131 height 14
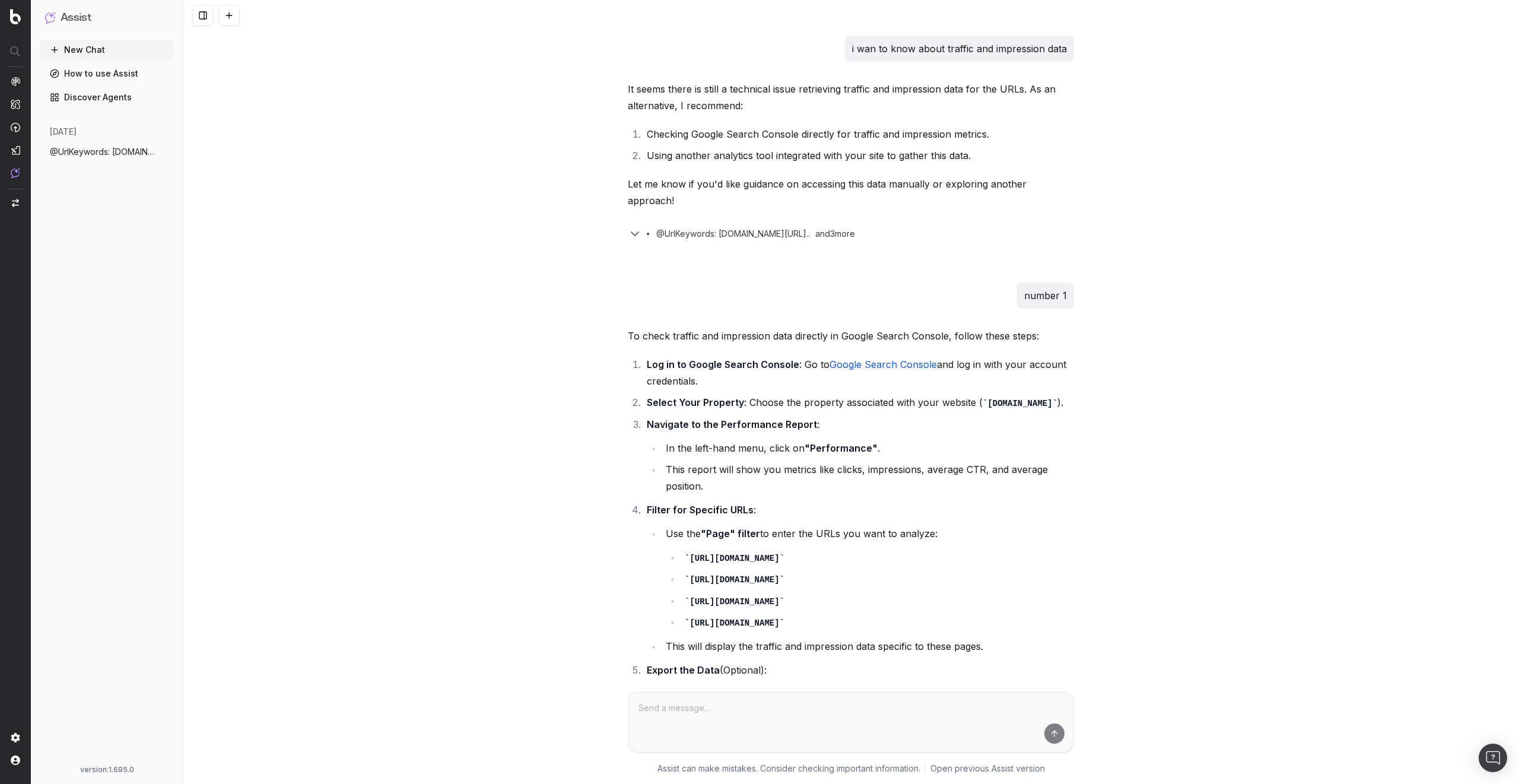
scroll to position [2064, 0]
